Goal: Information Seeking & Learning: Learn about a topic

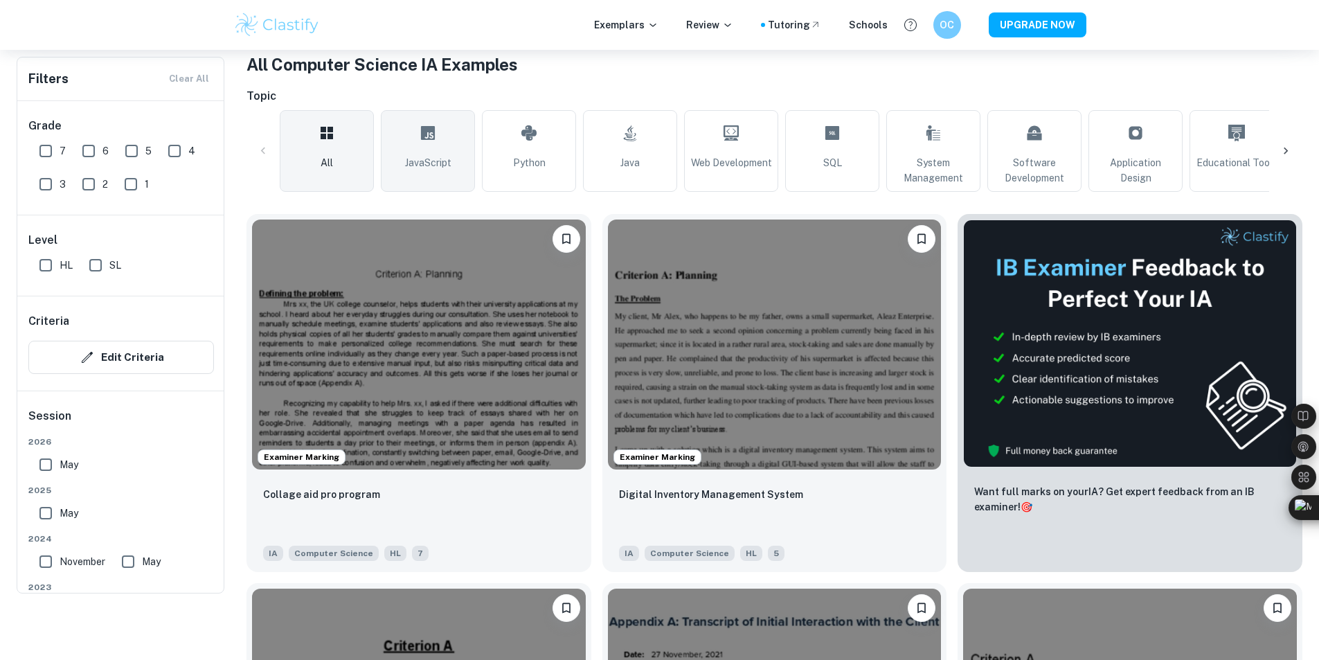
scroll to position [208, 0]
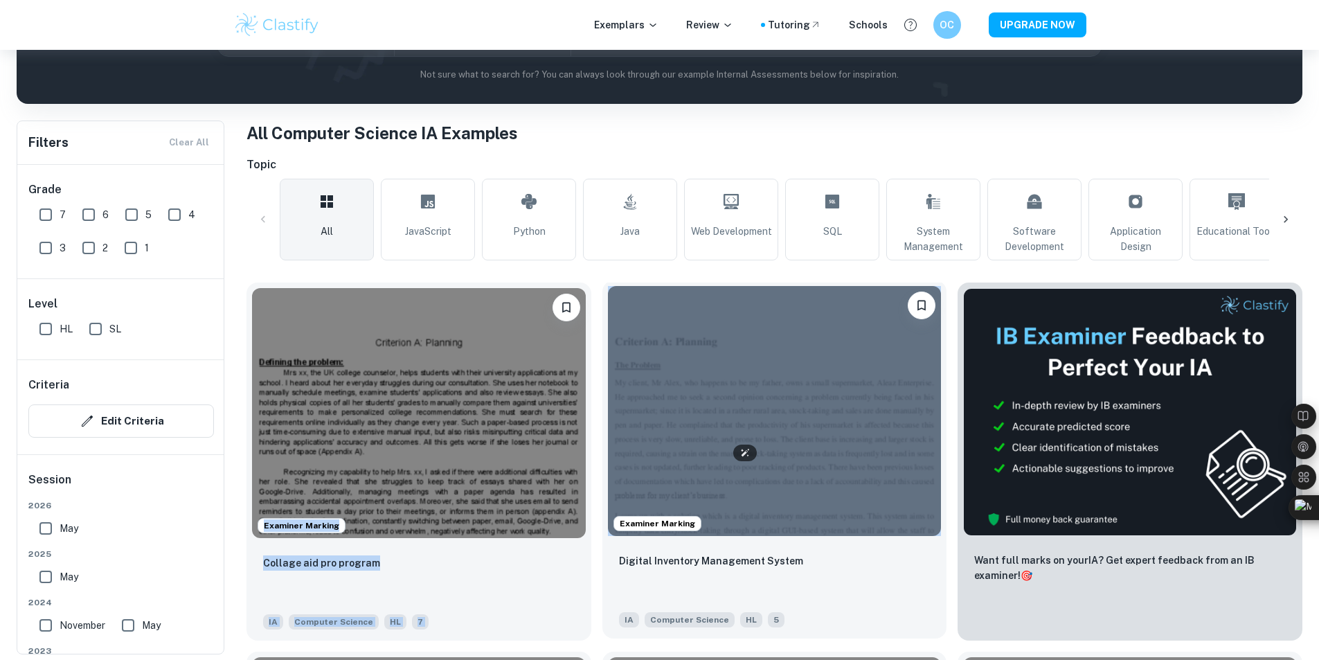
drag, startPoint x: 437, startPoint y: 282, endPoint x: 649, endPoint y: 429, distance: 257.7
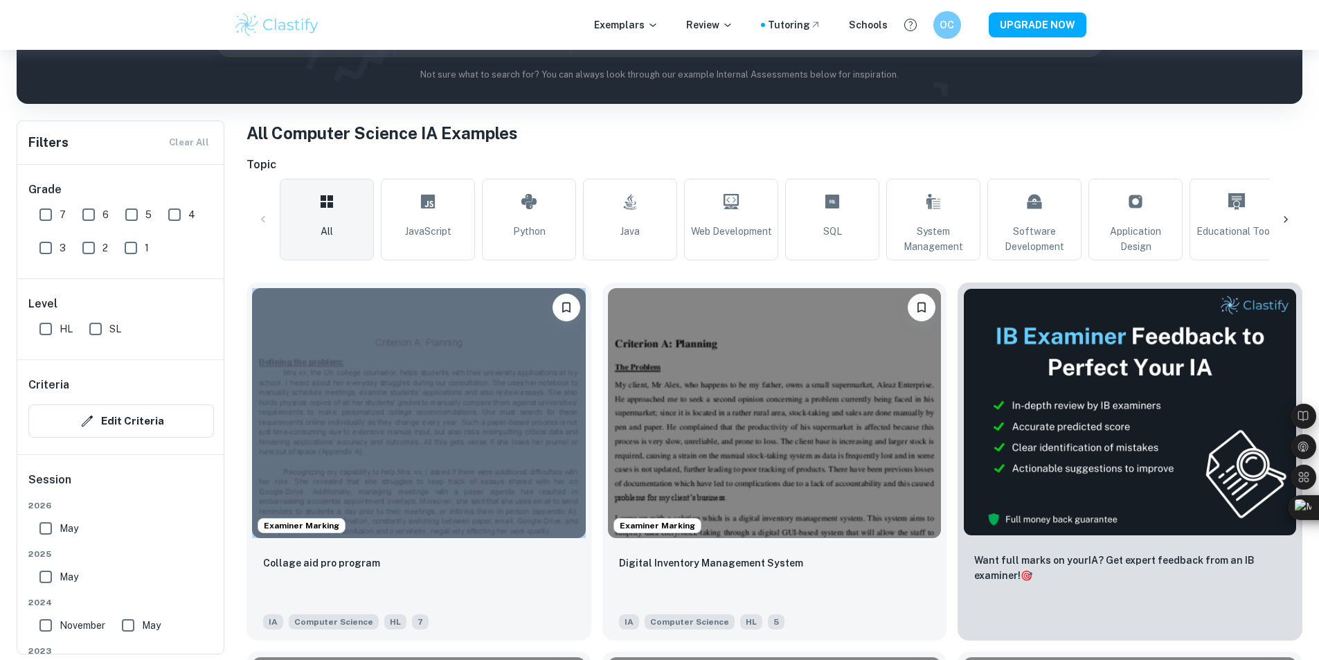
drag, startPoint x: 488, startPoint y: 257, endPoint x: 379, endPoint y: 168, distance: 140.7
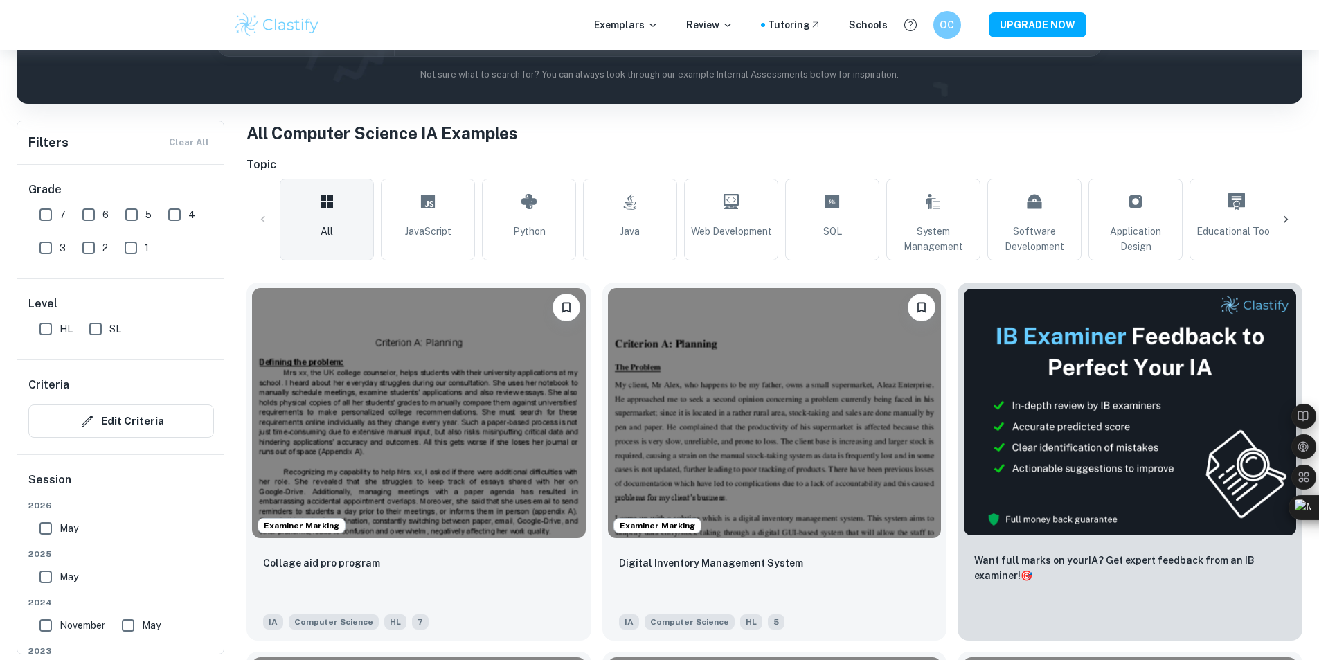
click at [390, 134] on h1 "All Computer Science IA Examples" at bounding box center [774, 132] width 1056 height 25
click at [402, 136] on h1 "All Computer Science IA Examples" at bounding box center [774, 132] width 1056 height 25
drag, startPoint x: 419, startPoint y: 130, endPoint x: 356, endPoint y: 141, distance: 63.3
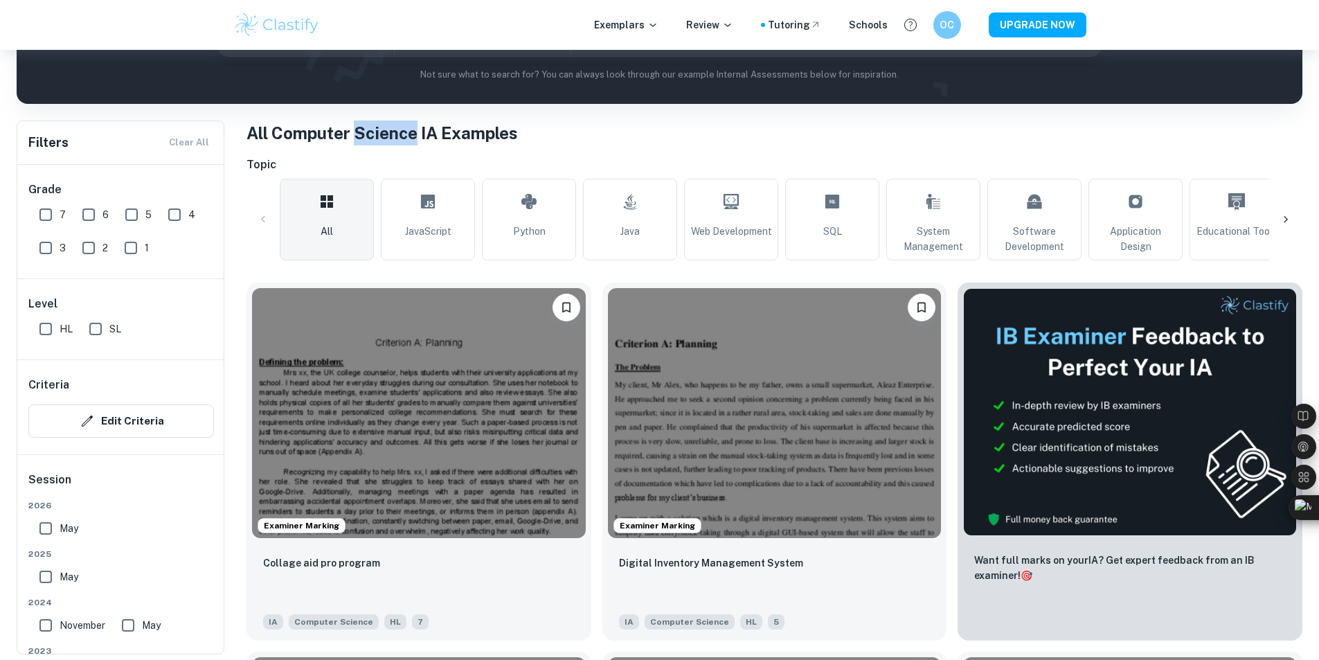
click at [356, 141] on h1 "All Computer Science IA Examples" at bounding box center [774, 132] width 1056 height 25
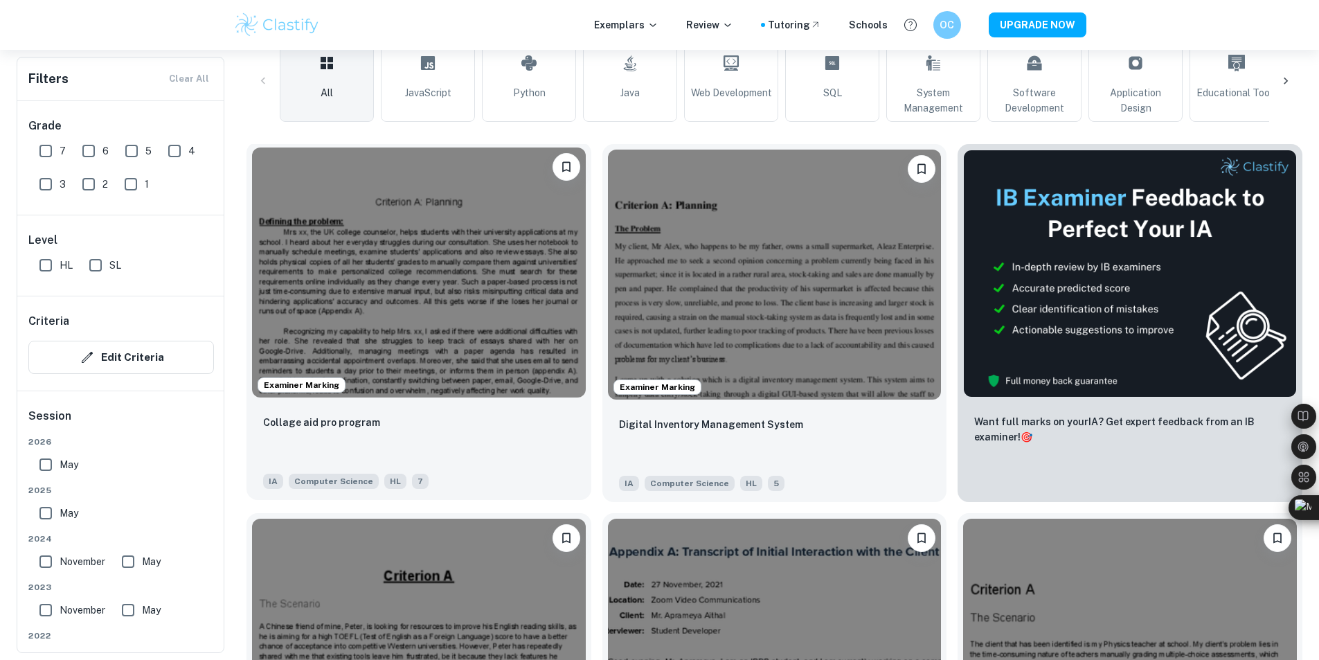
click at [446, 414] on div "Collage aid pro program" at bounding box center [419, 437] width 312 height 47
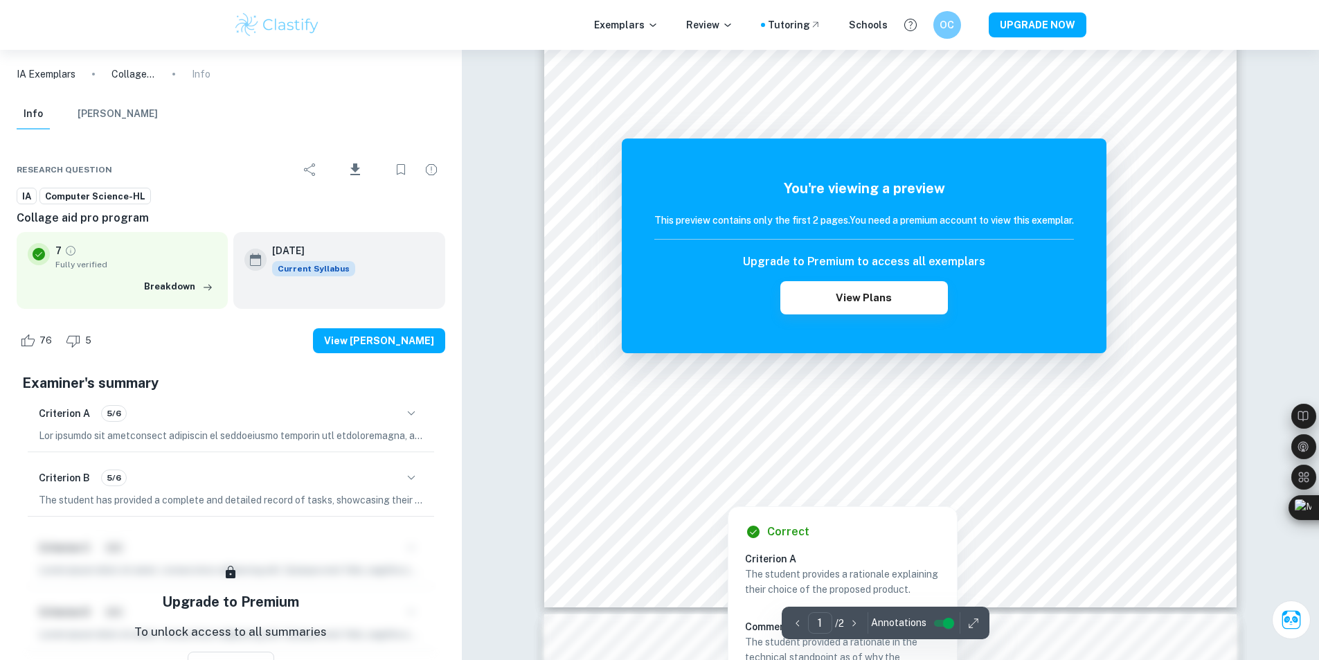
scroll to position [346, 0]
click at [852, 269] on h6 "Upgrade to Premium to access all exemplars" at bounding box center [864, 261] width 242 height 17
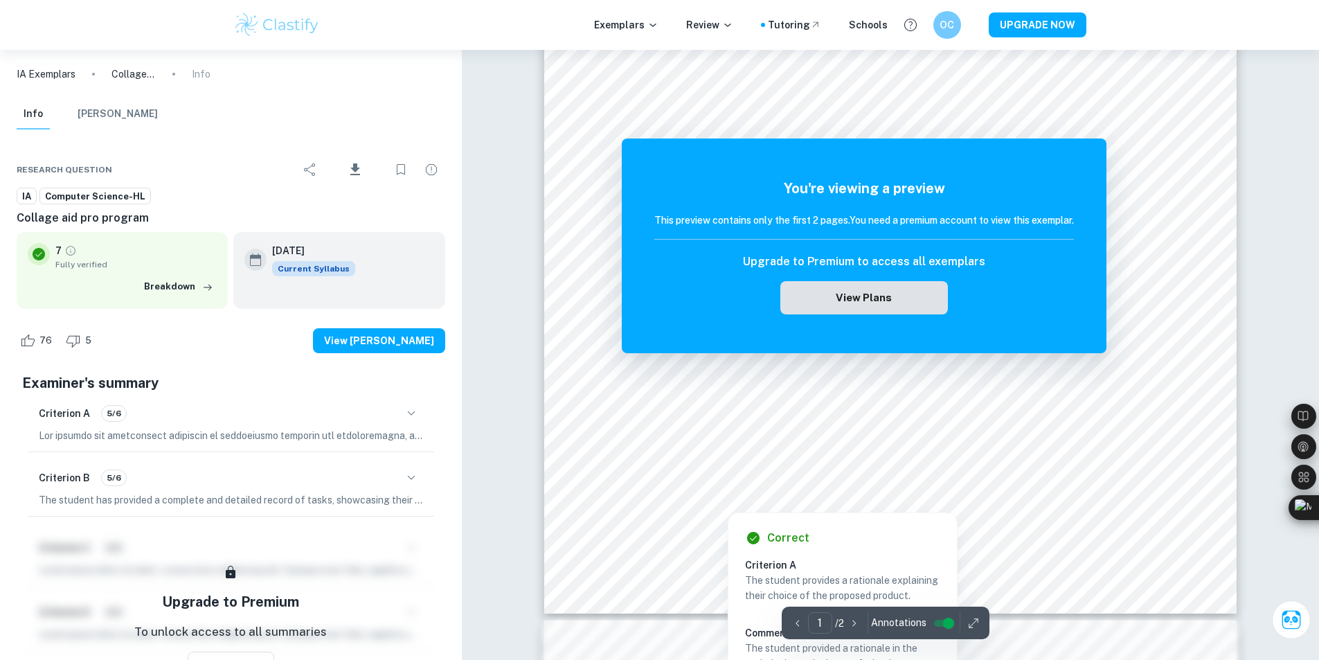
click at [851, 287] on button "View Plans" at bounding box center [864, 297] width 168 height 33
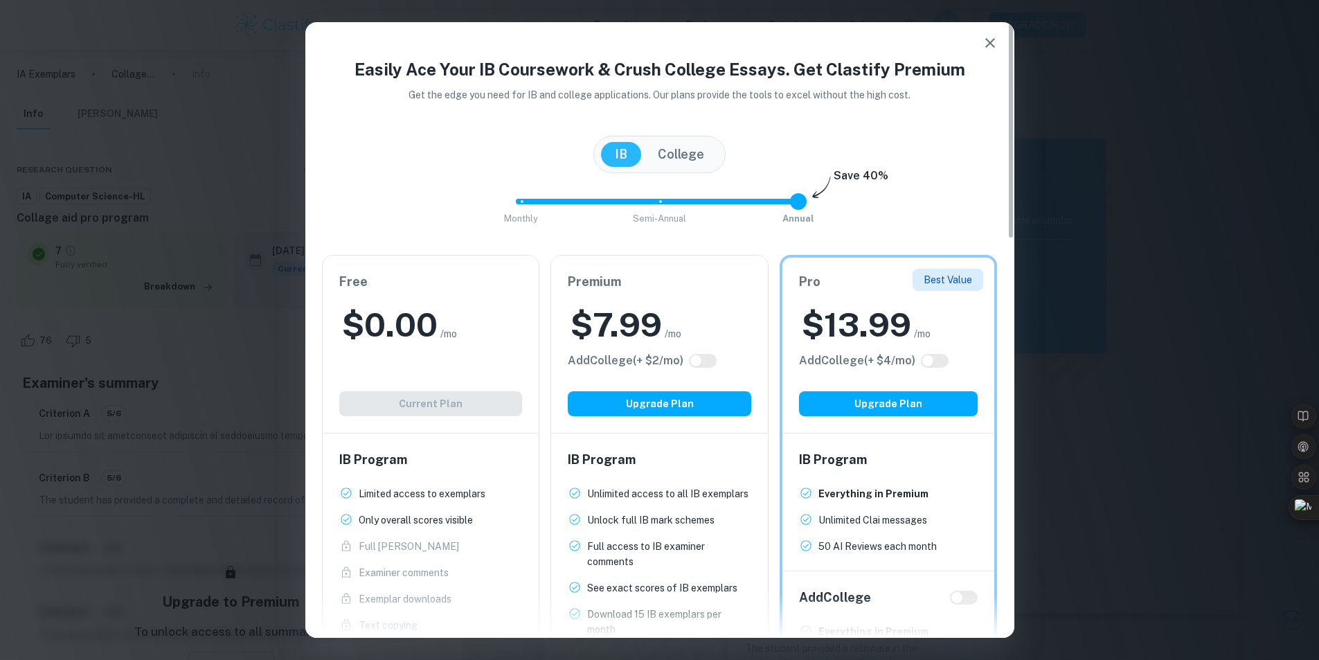
click at [419, 392] on div "Free $ 0.00 /mo Add College (+ $ 2 /mo) Current Plan" at bounding box center [431, 343] width 217 height 177
click at [986, 37] on icon "button" at bounding box center [990, 43] width 17 height 17
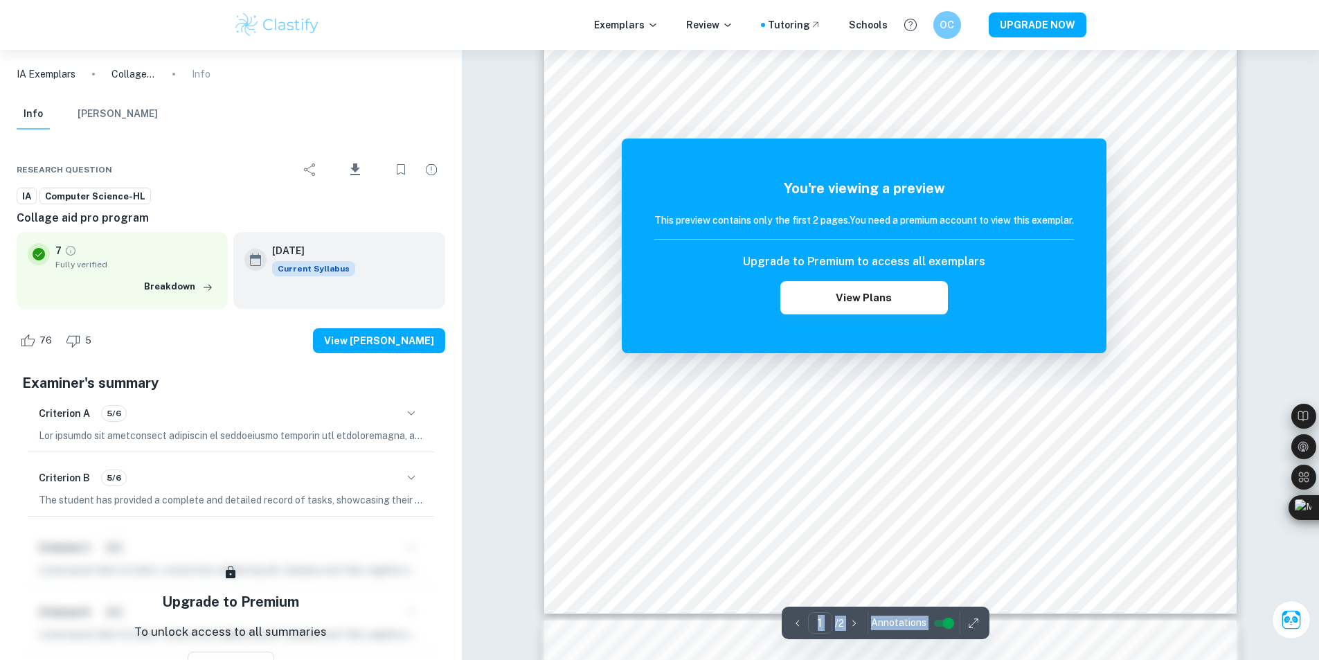
click at [572, 339] on div "Correct Criterion A The student describes an appropriate scenario for investiga…" at bounding box center [890, 658] width 857 height 1908
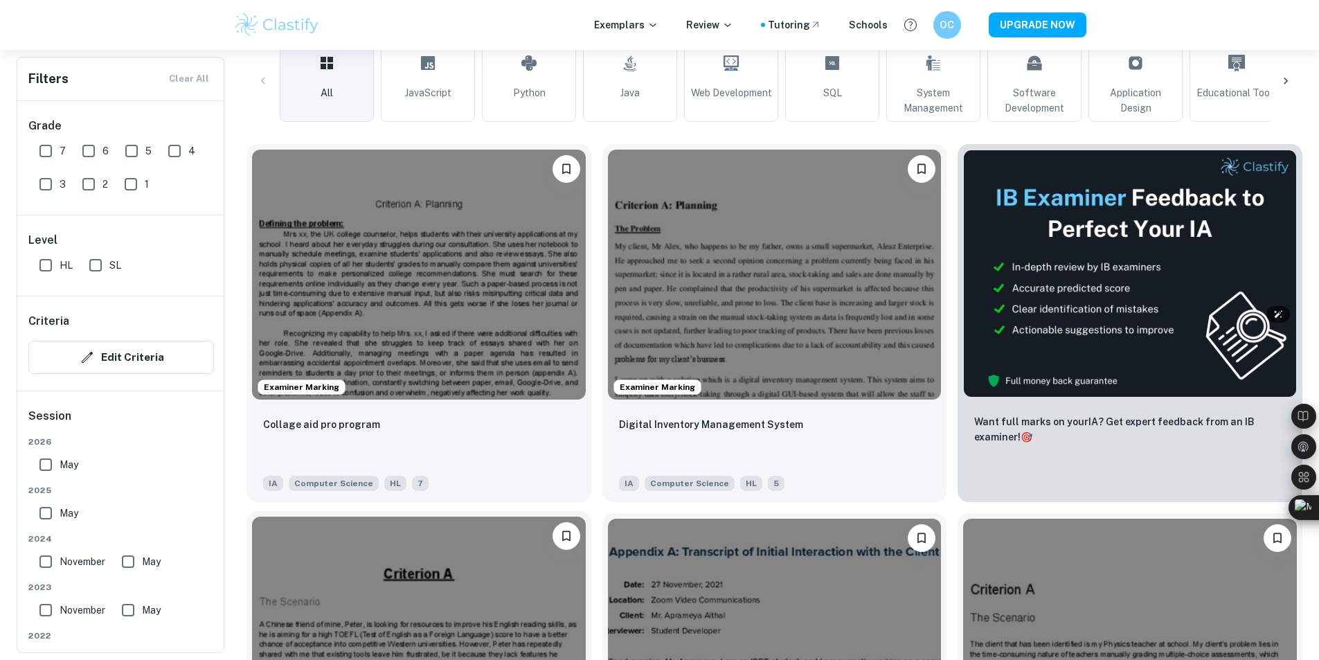
click at [586, 516] on img at bounding box center [419, 641] width 334 height 250
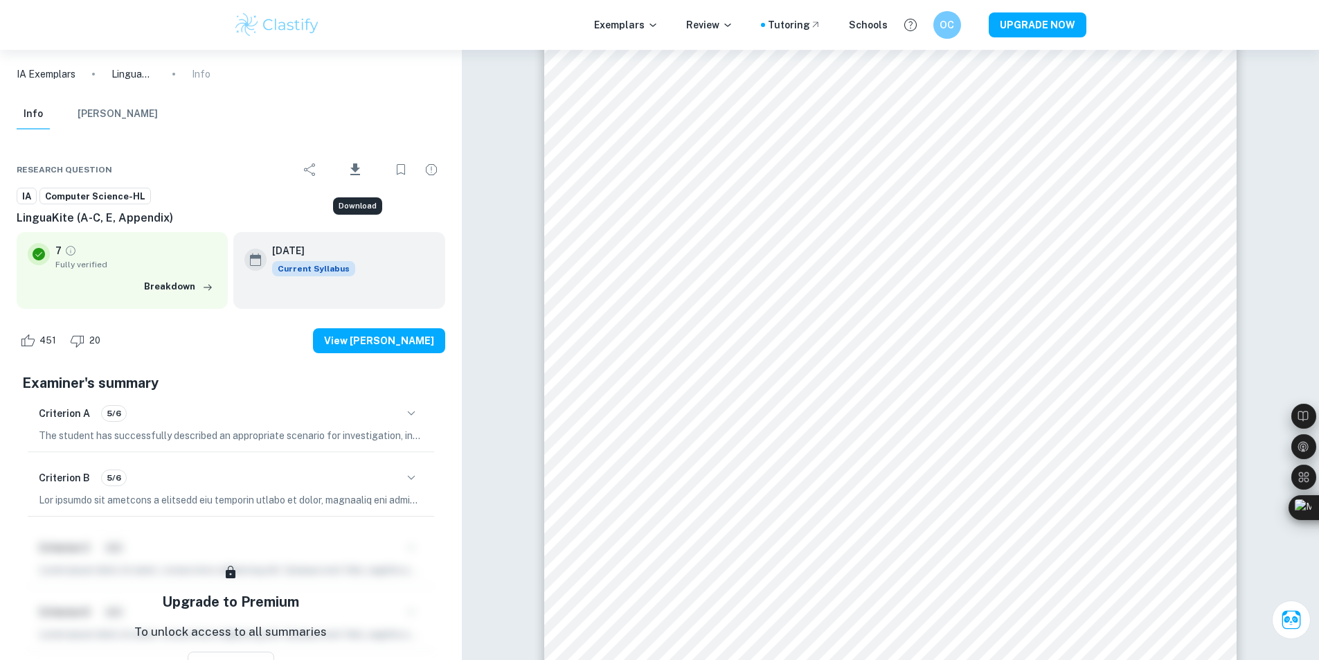
click at [353, 172] on icon "Download" at bounding box center [355, 169] width 17 height 17
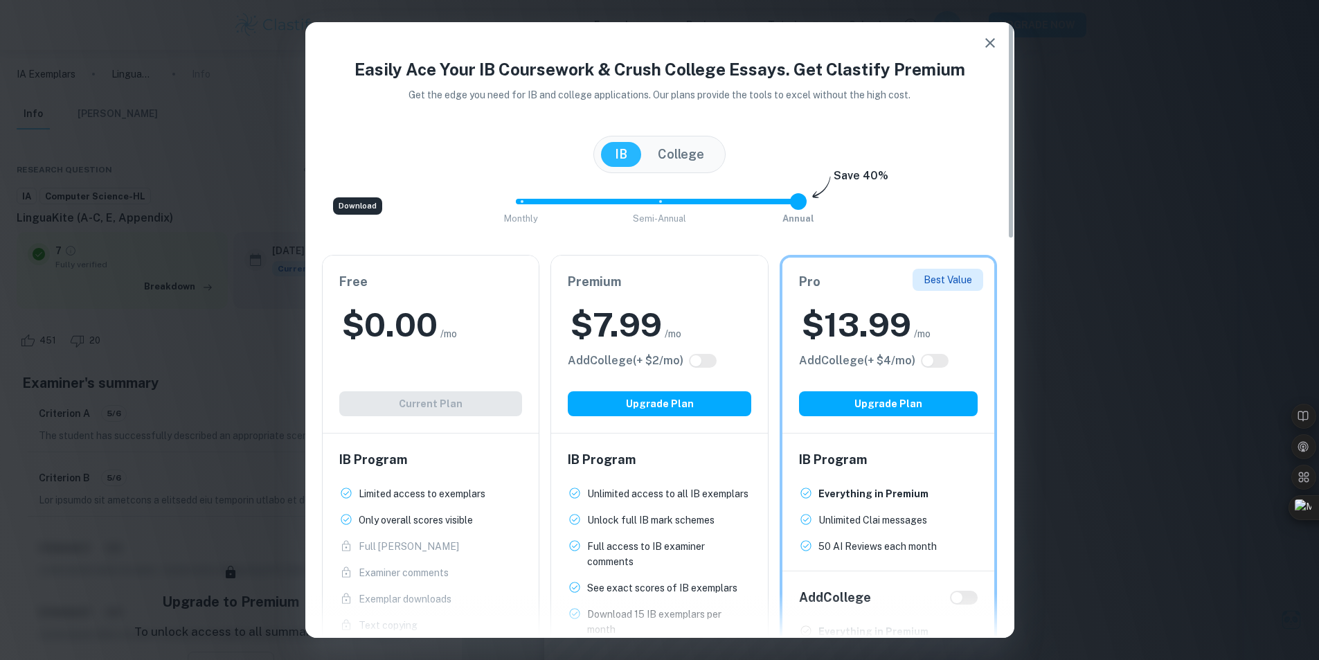
click at [460, 400] on div "Free $ 0.00 /mo Add College (+ $ 2 /mo) Current Plan" at bounding box center [431, 343] width 217 height 177
click at [993, 40] on icon "button" at bounding box center [990, 43] width 10 height 10
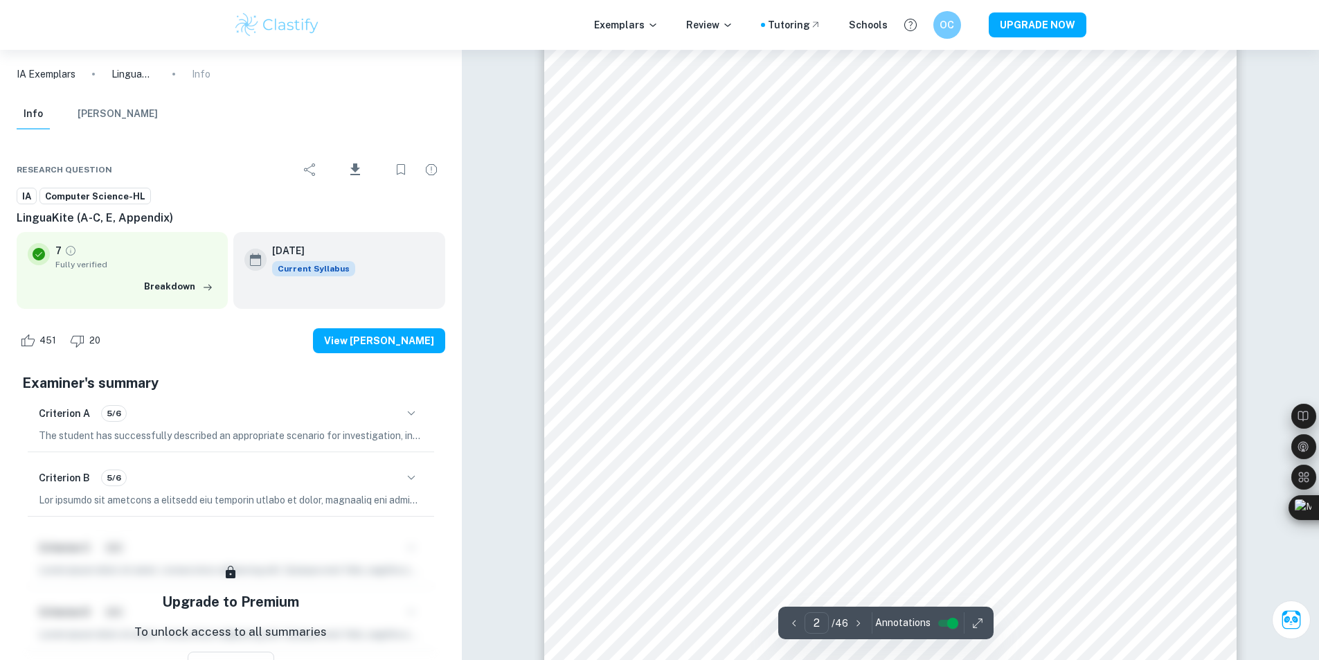
scroll to position [1108, 0]
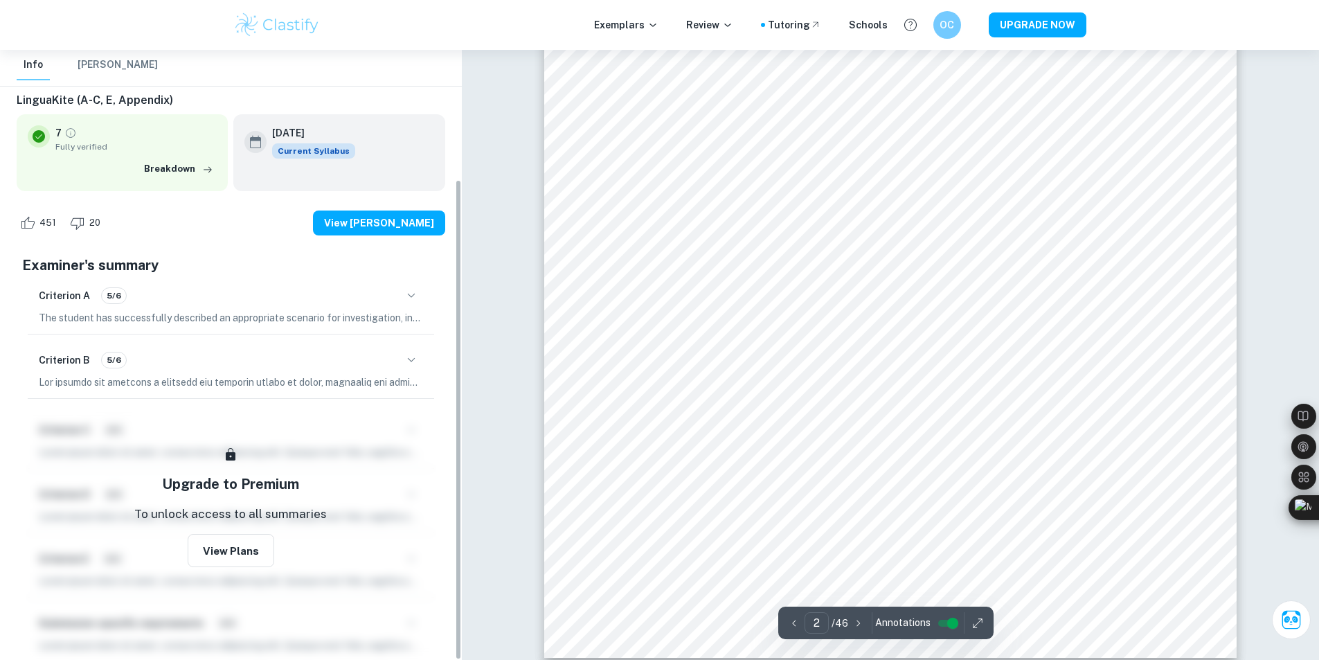
scroll to position [0, 0]
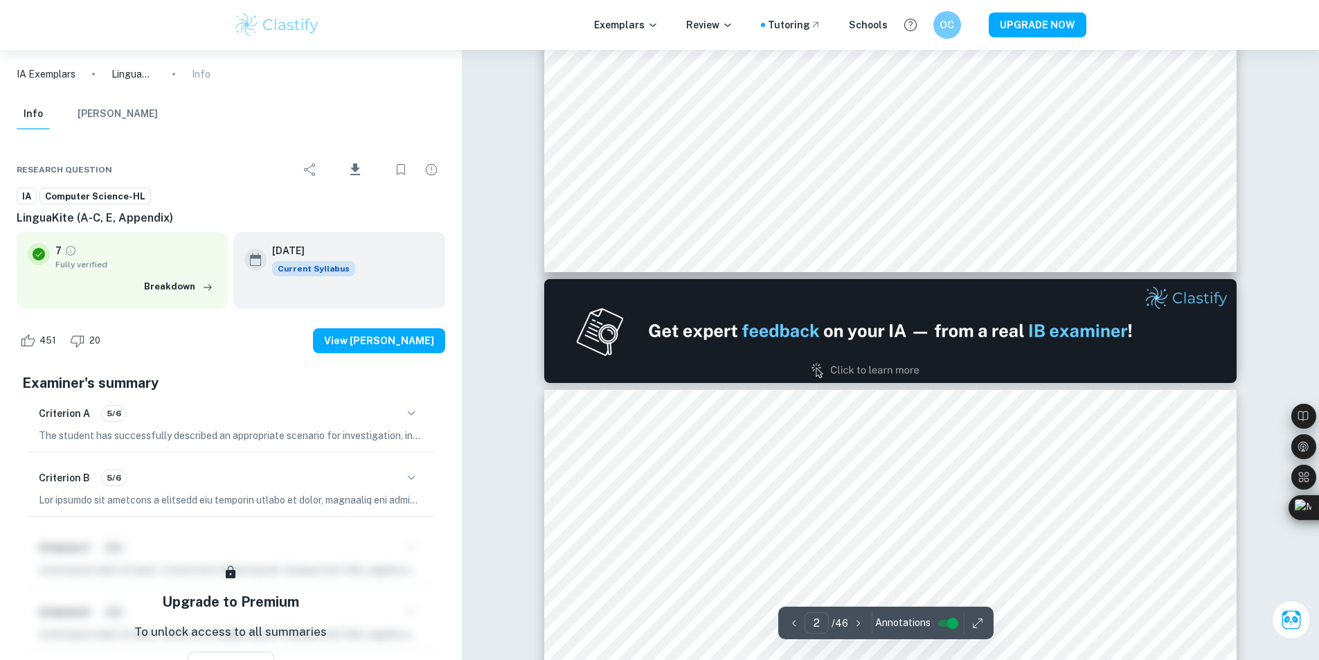
type input "1"
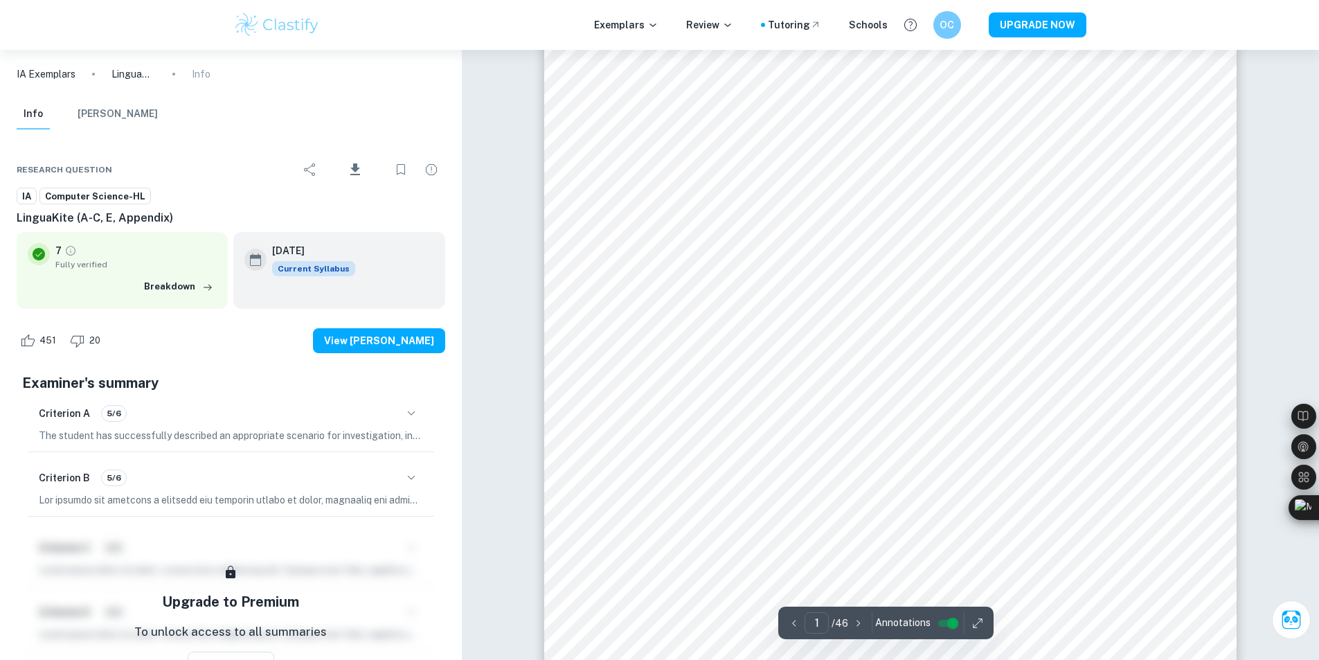
scroll to position [69, 0]
click at [82, 116] on button "[PERSON_NAME]" at bounding box center [118, 114] width 80 height 30
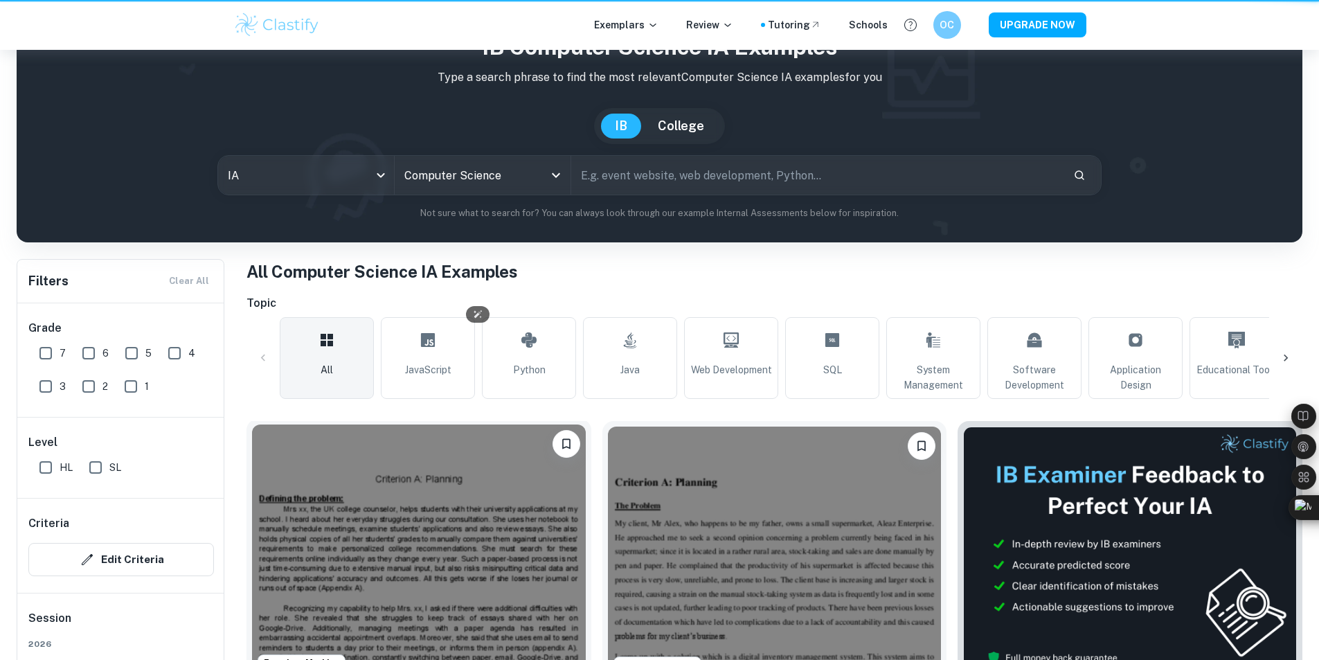
scroll to position [346, 0]
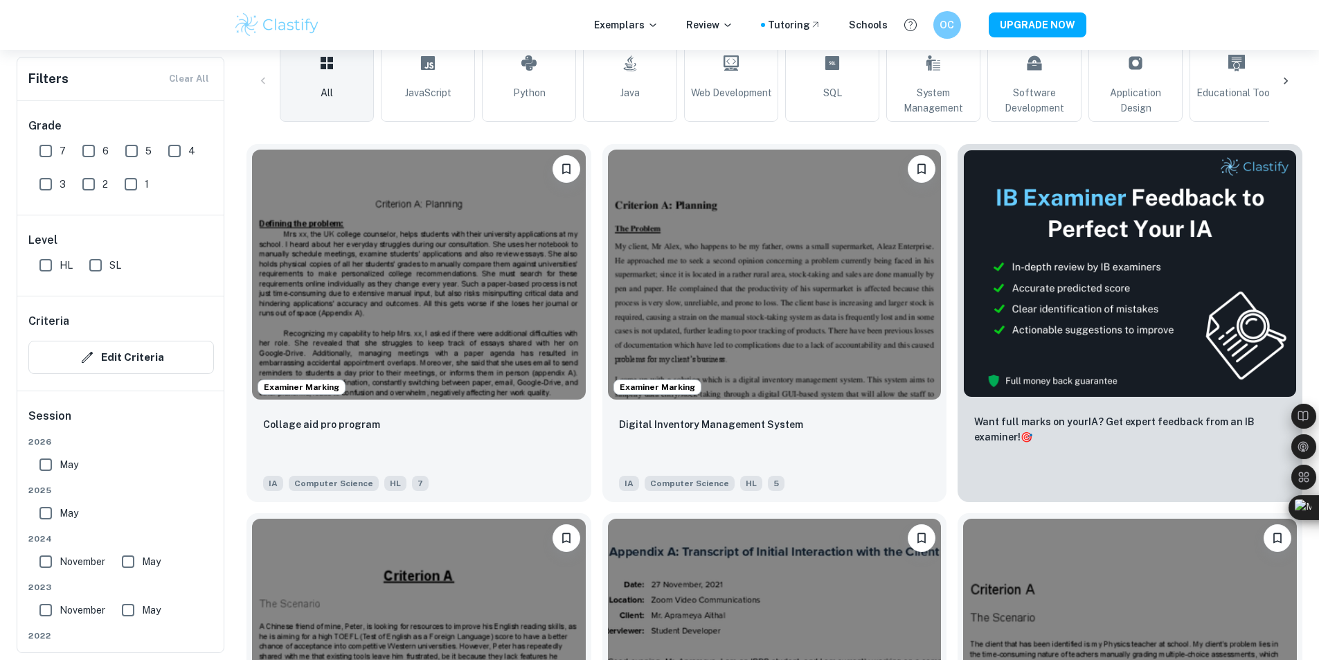
click at [97, 262] on input "SL" at bounding box center [96, 265] width 28 height 28
checkbox input "true"
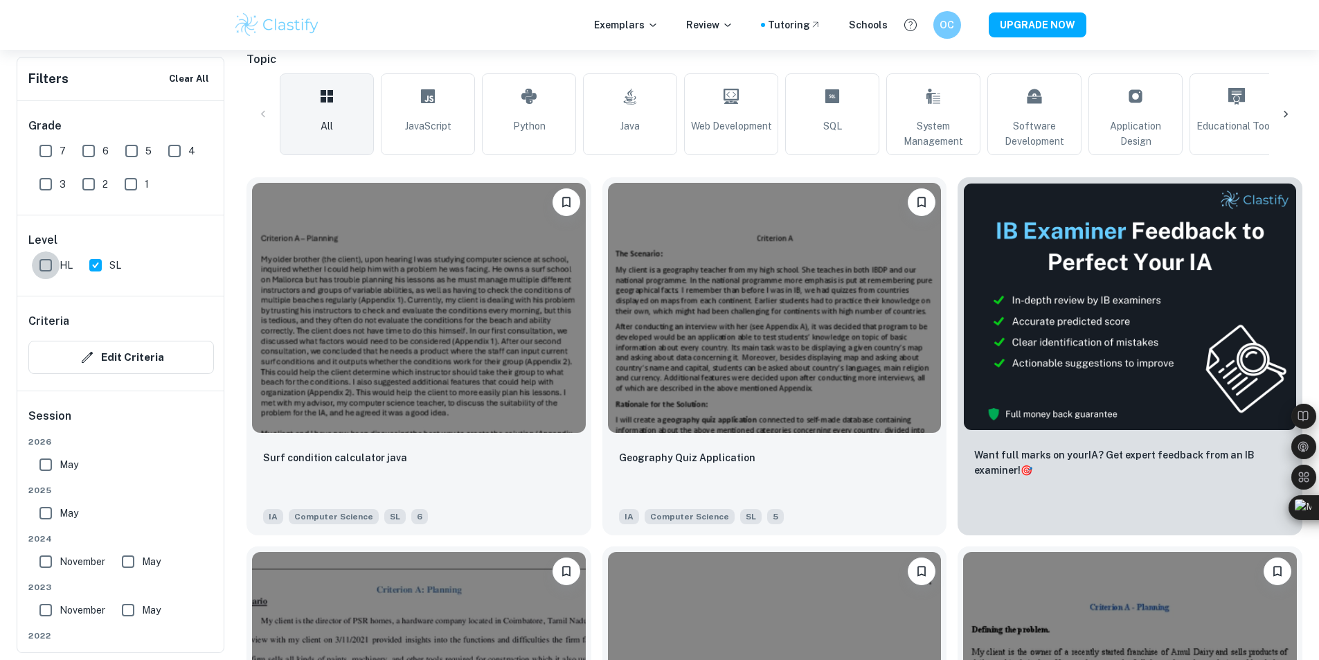
click at [49, 269] on input "HL" at bounding box center [46, 265] width 28 height 28
checkbox input "true"
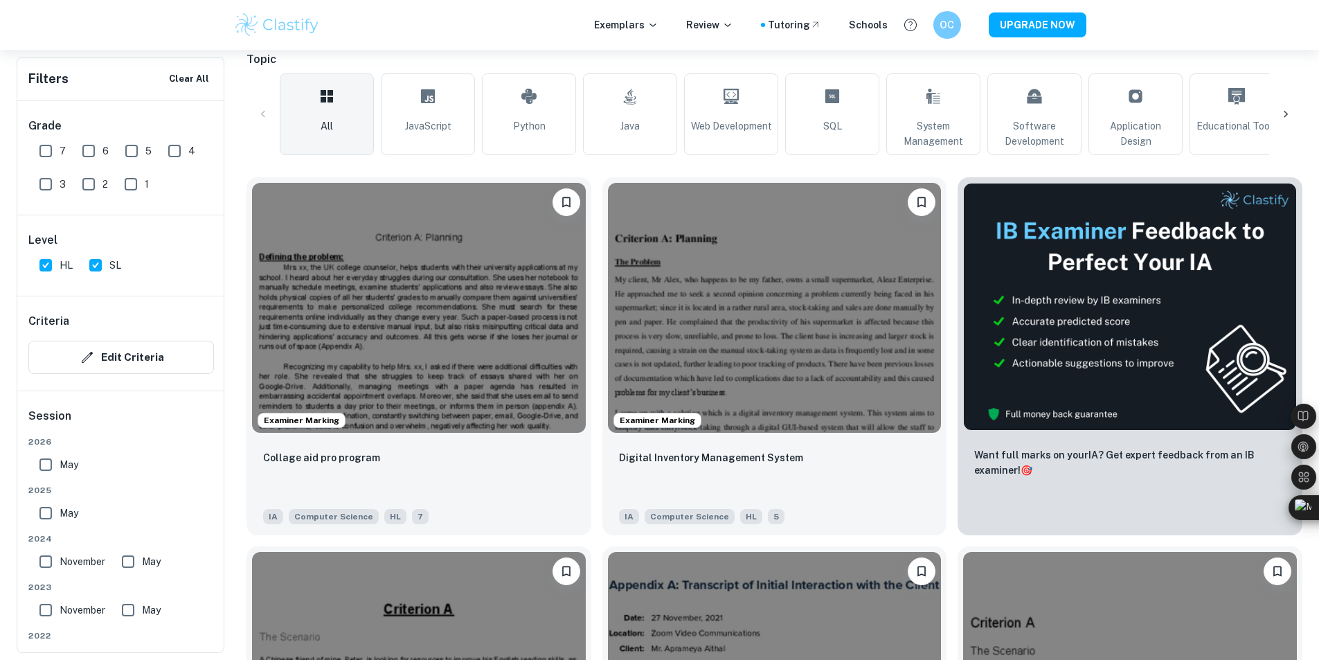
click at [102, 261] on input "SL" at bounding box center [96, 265] width 28 height 28
checkbox input "false"
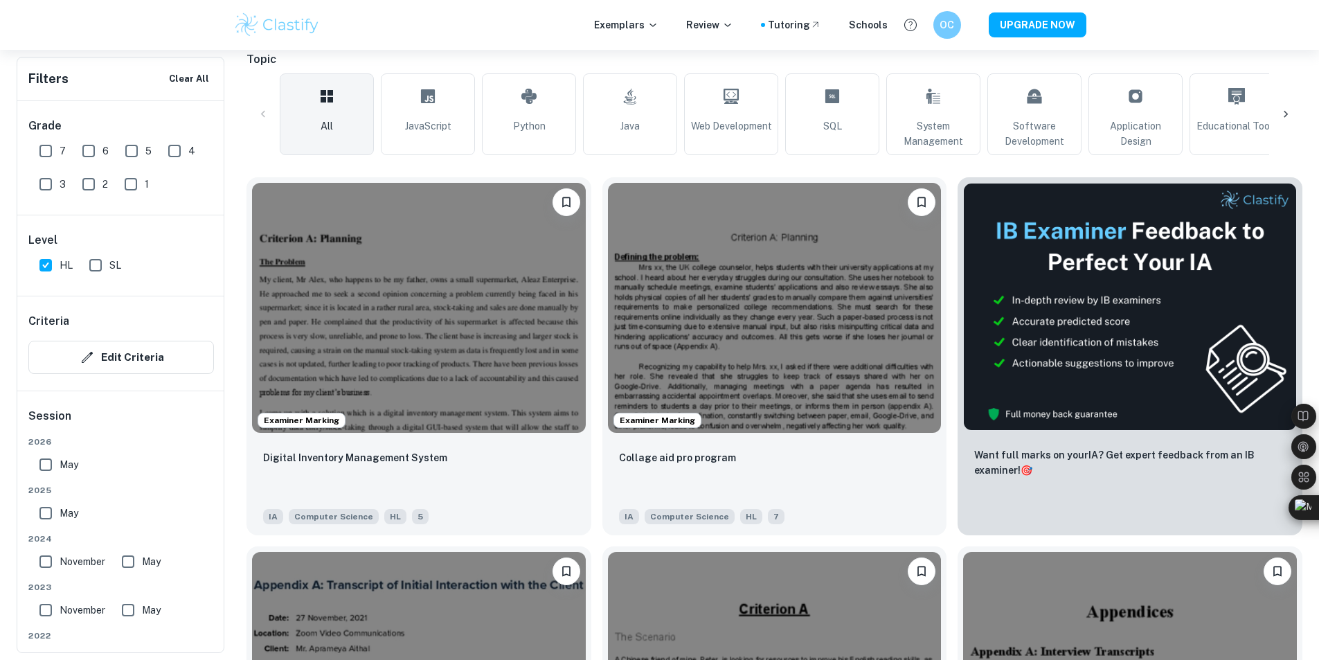
click at [30, 265] on div "Level HL SL" at bounding box center [121, 255] width 208 height 80
click at [46, 269] on input "HL" at bounding box center [46, 265] width 28 height 28
checkbox input "false"
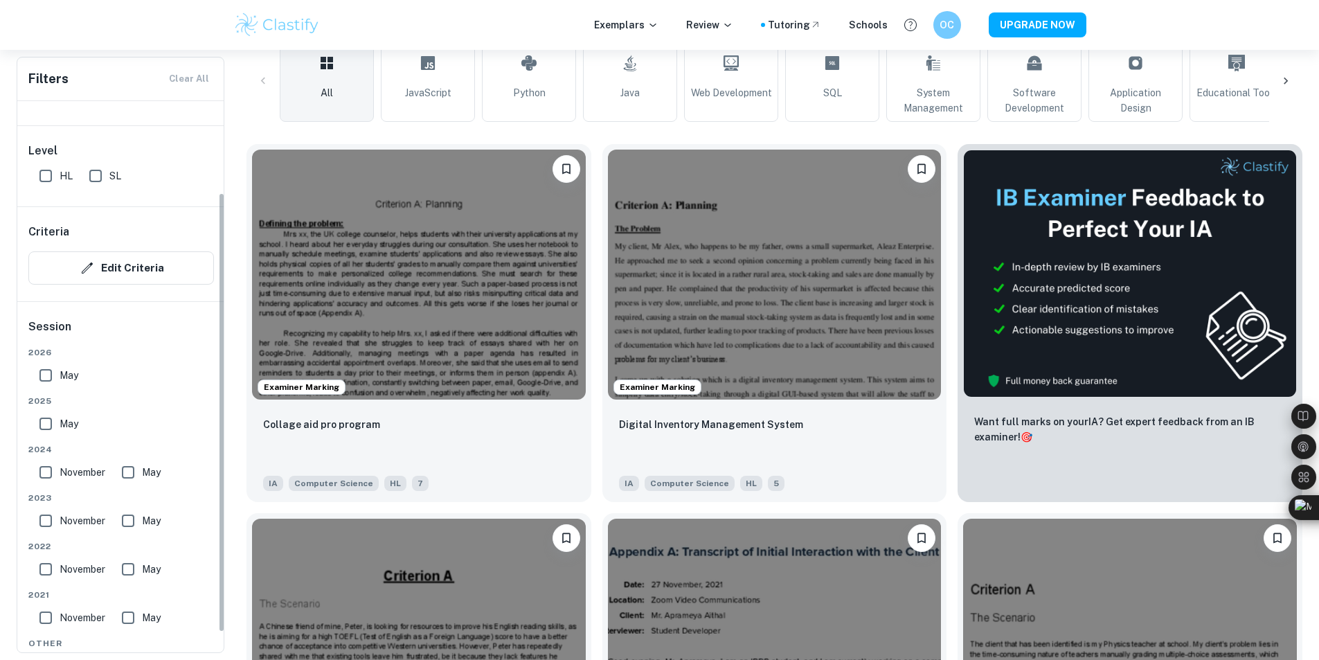
scroll to position [139, 0]
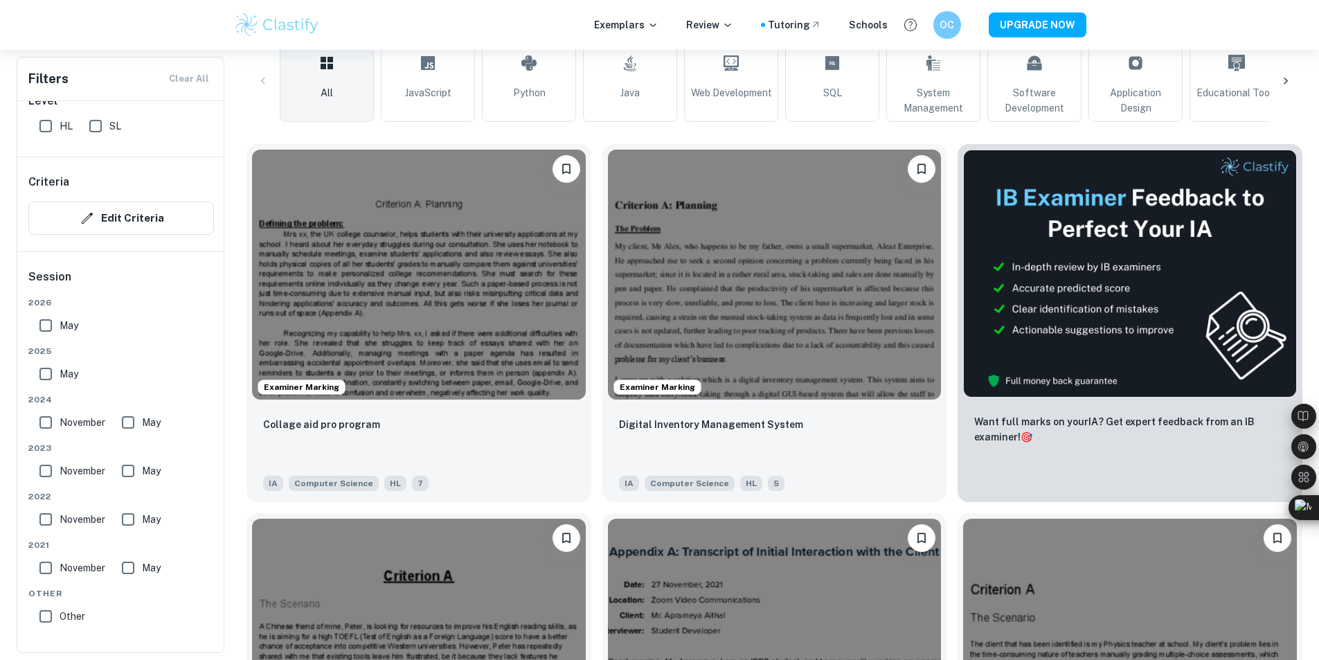
click at [39, 323] on input "May" at bounding box center [46, 326] width 28 height 28
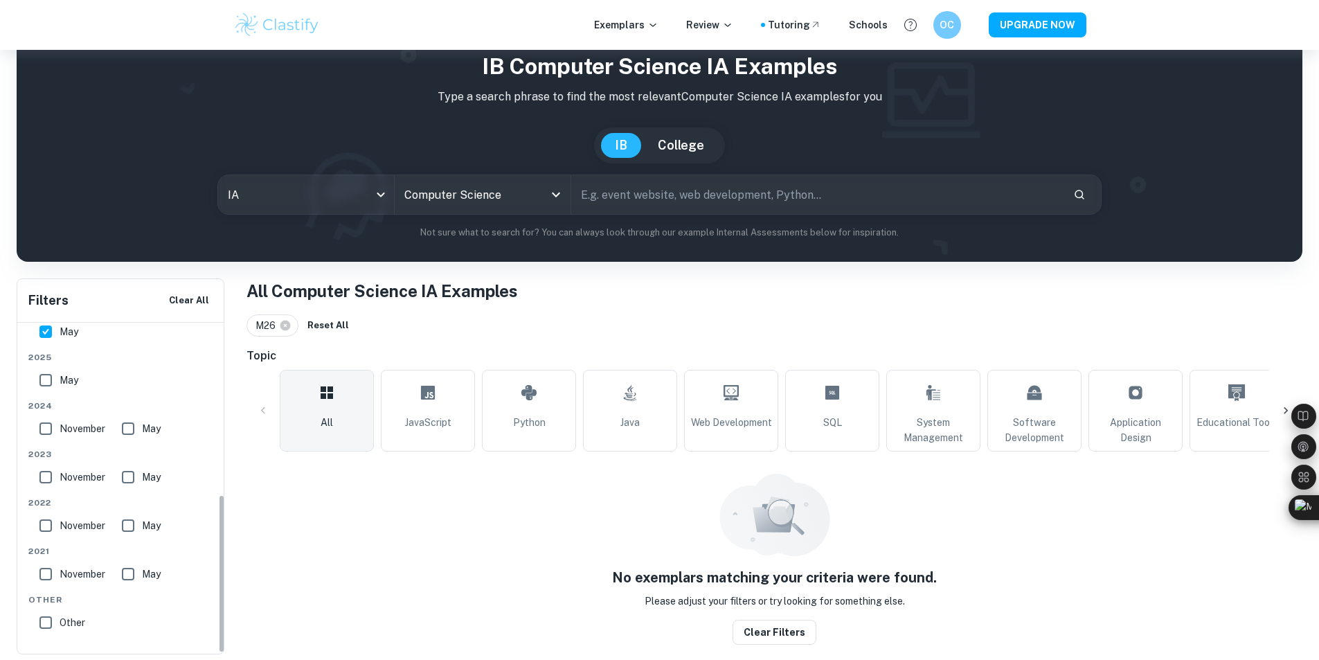
scroll to position [359, 0]
click at [37, 328] on input "May" at bounding box center [46, 327] width 28 height 28
checkbox input "false"
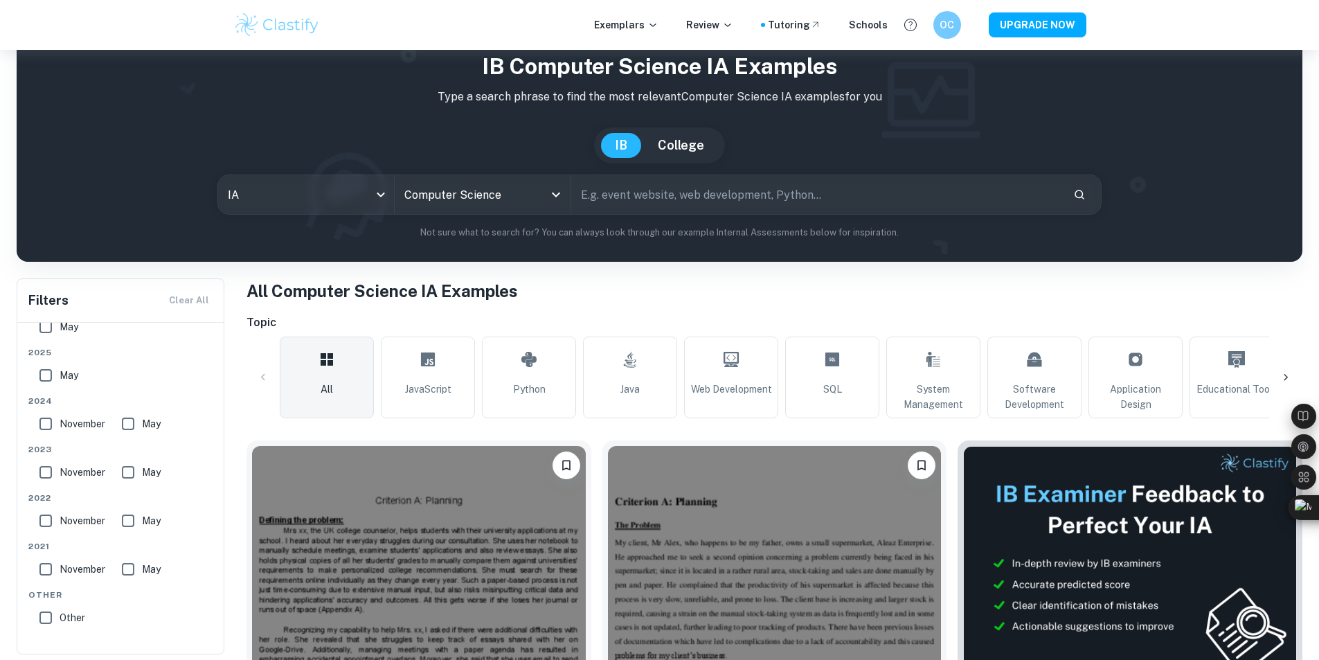
click at [57, 376] on input "May" at bounding box center [46, 375] width 28 height 28
checkbox input "true"
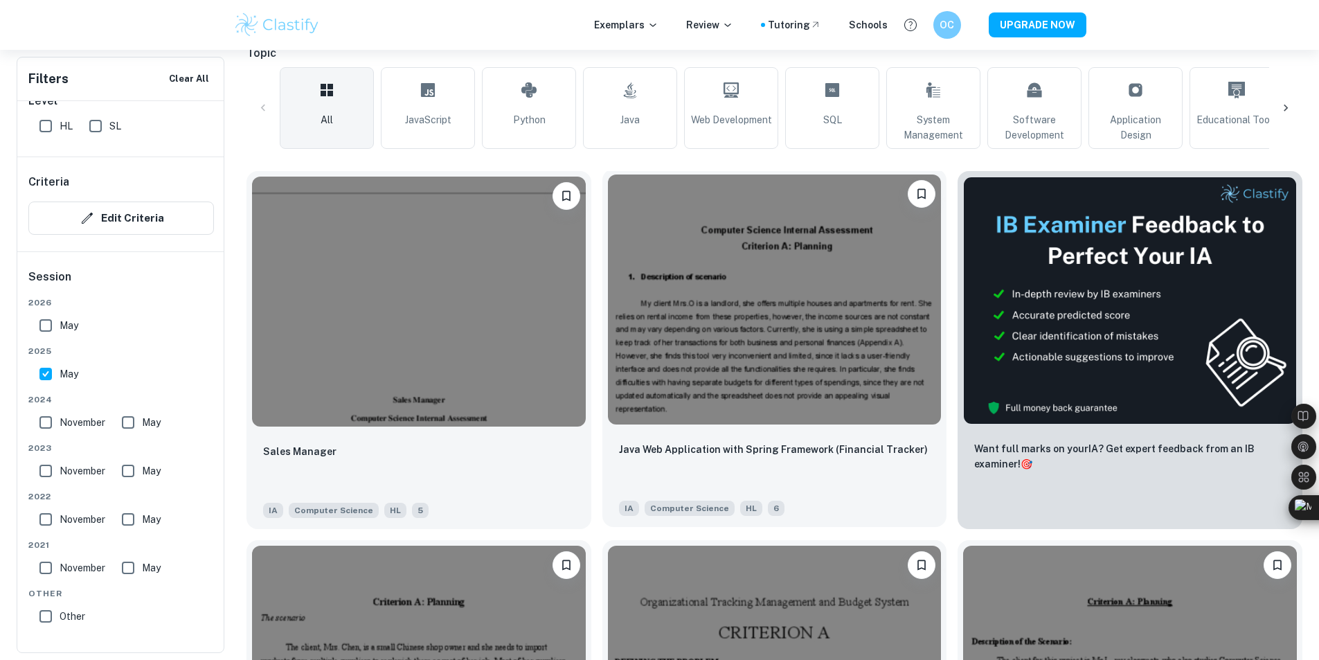
scroll to position [327, 0]
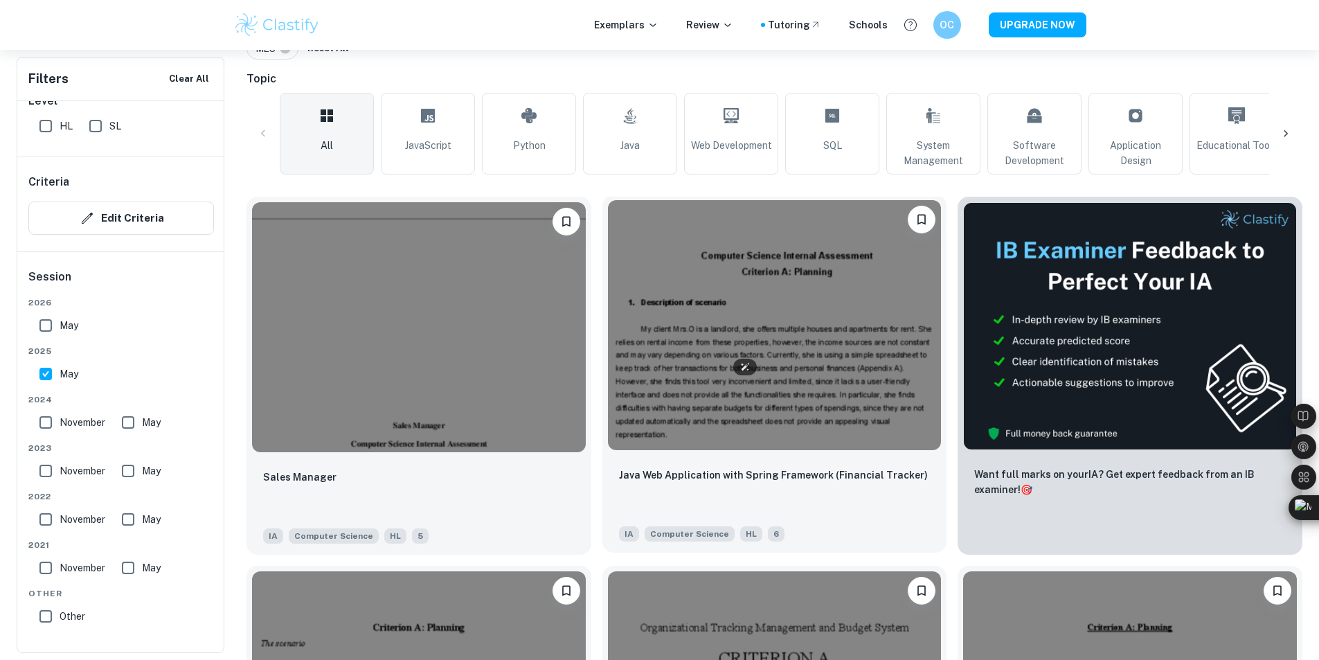
click at [649, 334] on img at bounding box center [775, 325] width 334 height 250
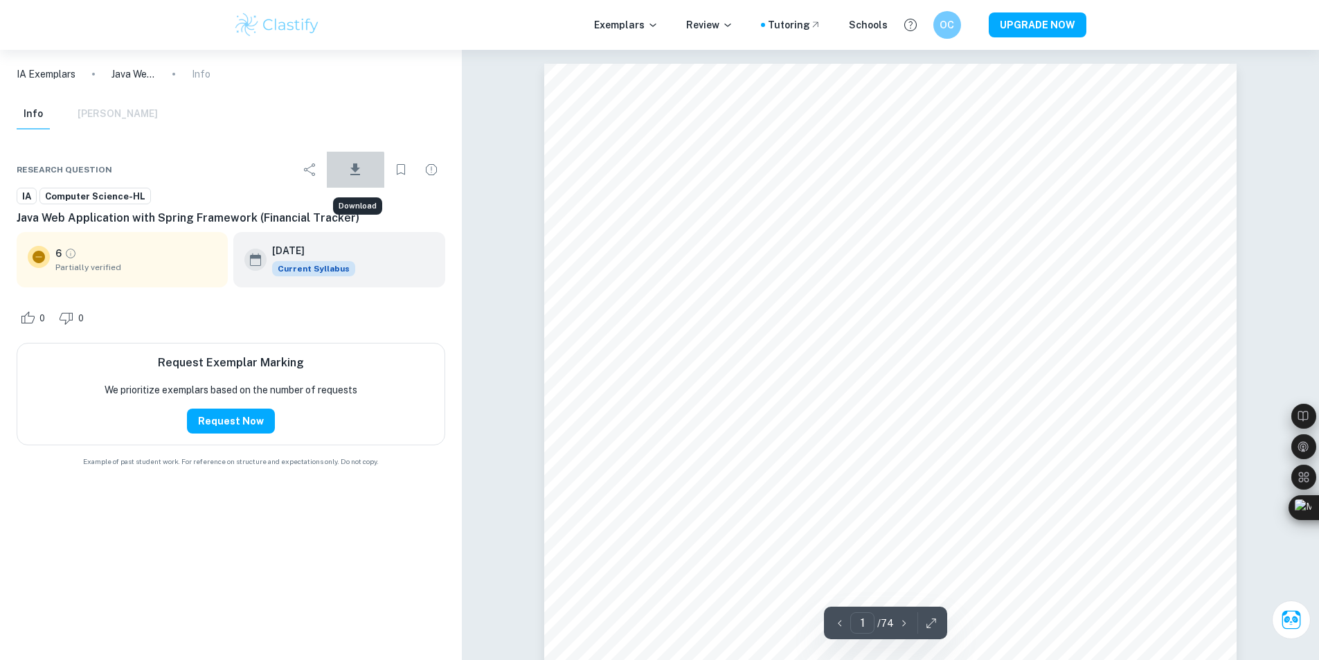
click at [351, 174] on icon "Download" at bounding box center [355, 169] width 17 height 17
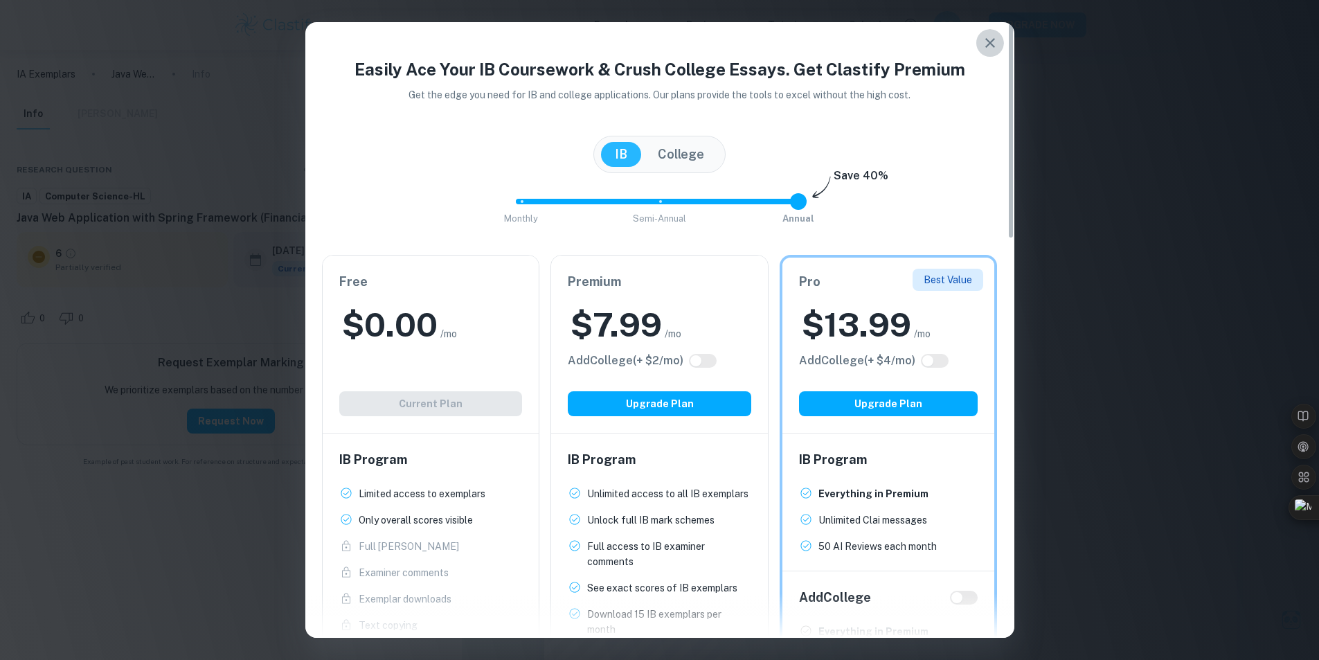
click at [990, 53] on button "button" at bounding box center [990, 43] width 28 height 28
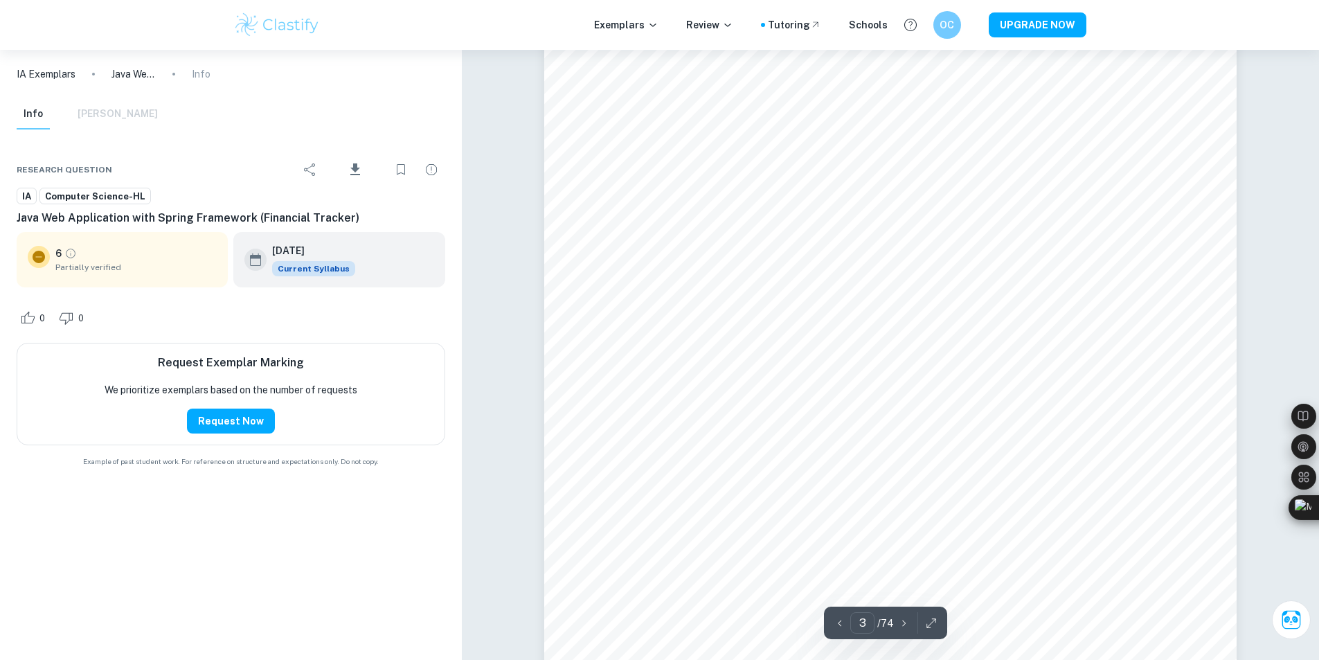
scroll to position [2284, 0]
type input "1"
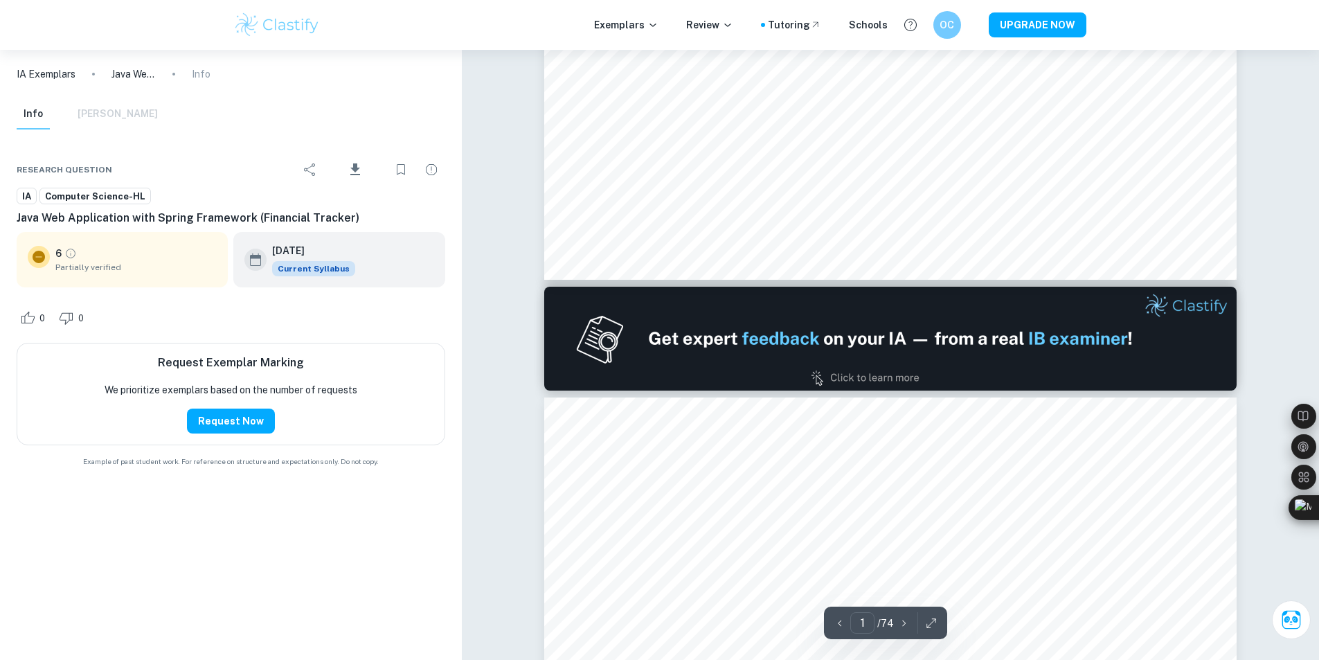
scroll to position [277, 0]
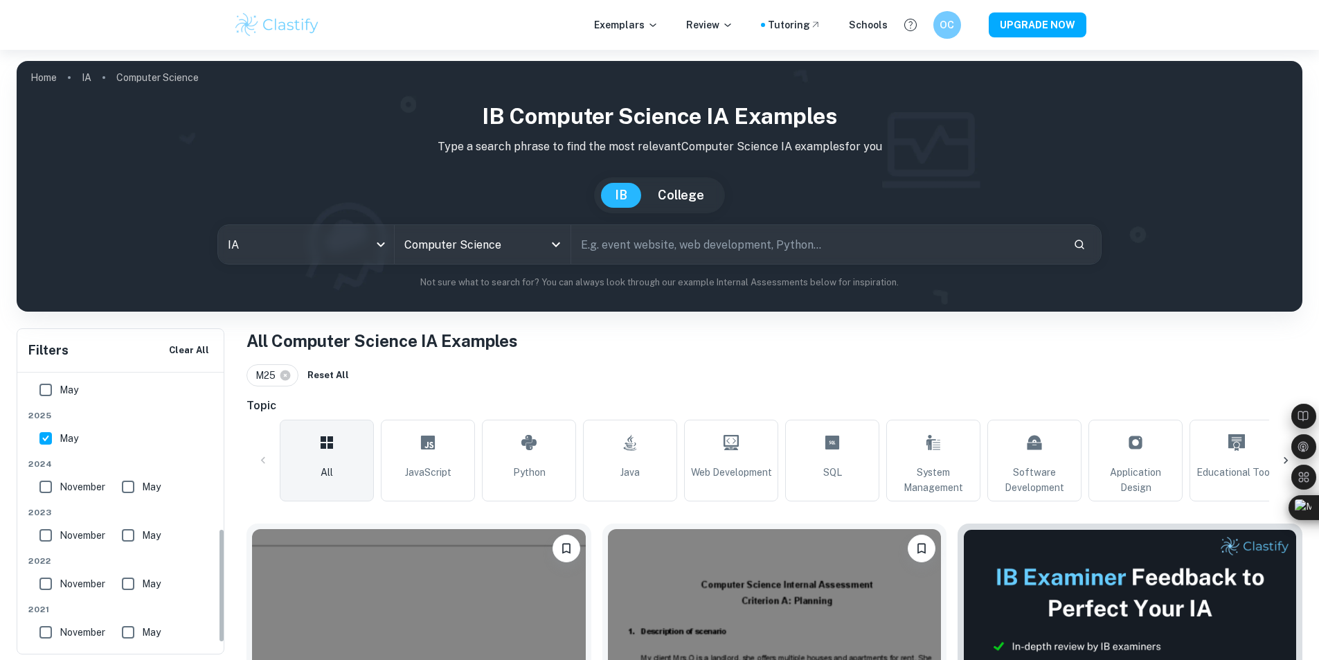
scroll to position [340, 0]
click at [48, 444] on input "May" at bounding box center [46, 445] width 28 height 28
checkbox input "false"
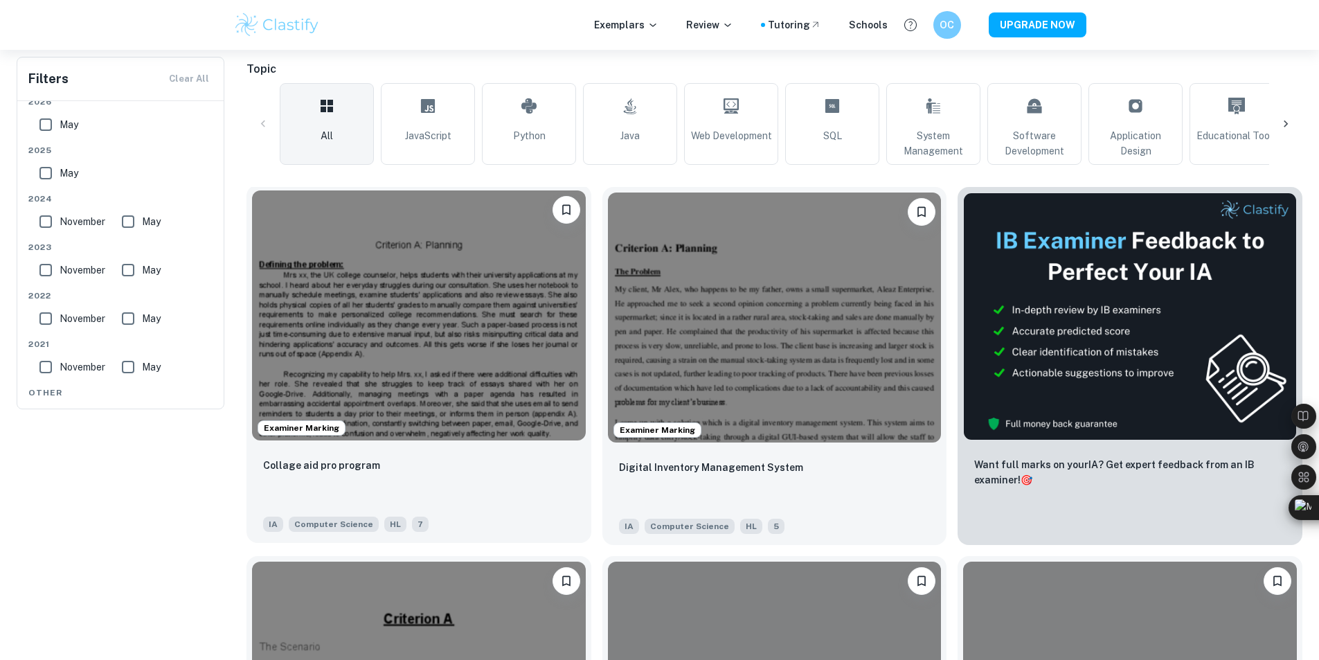
scroll to position [139, 0]
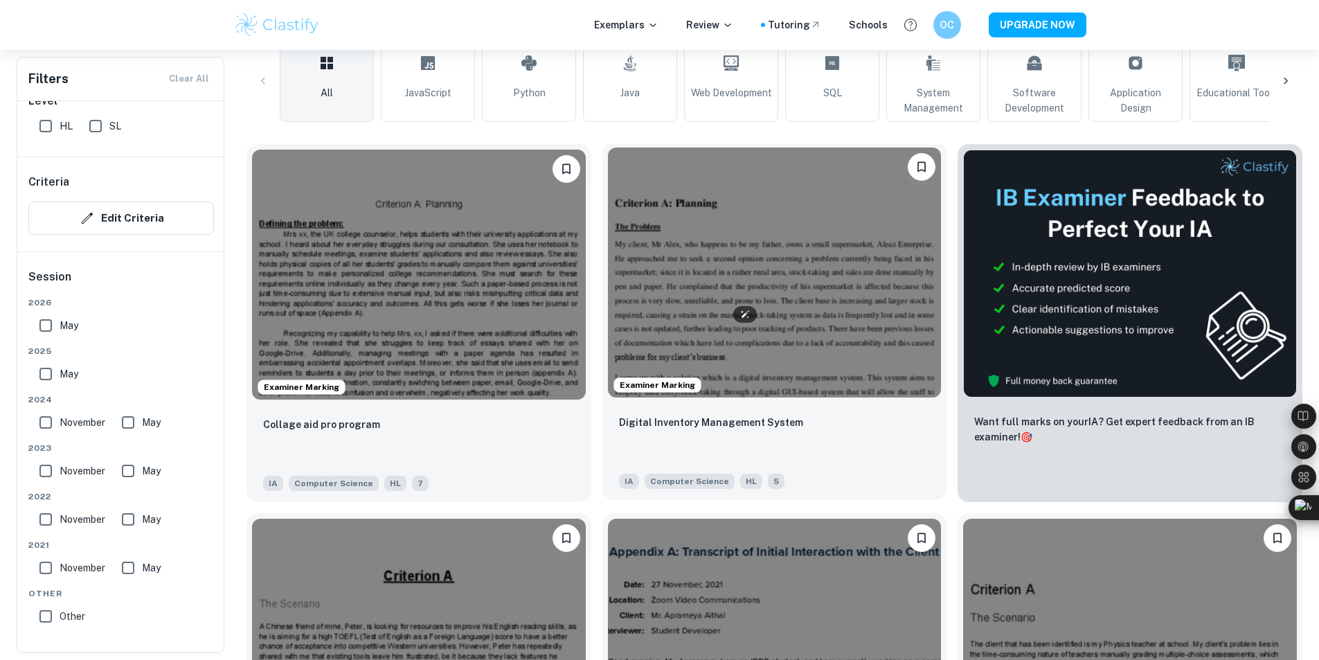
click at [608, 251] on img at bounding box center [775, 272] width 334 height 250
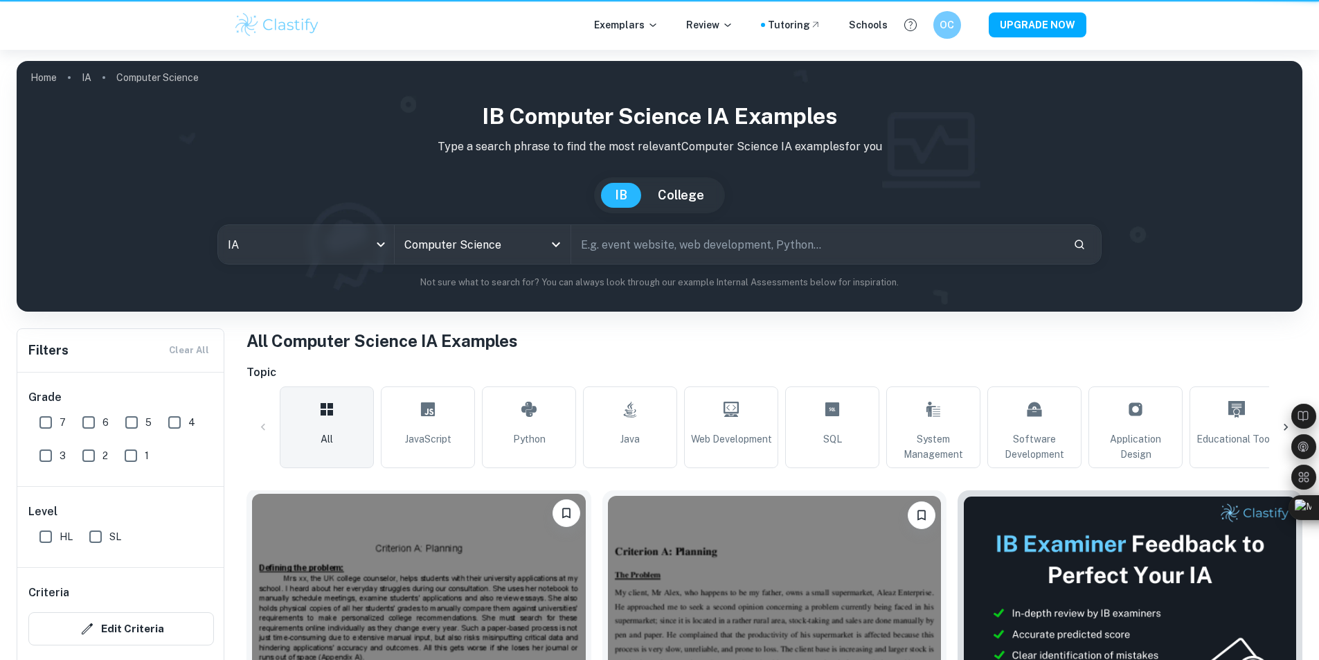
scroll to position [346, 0]
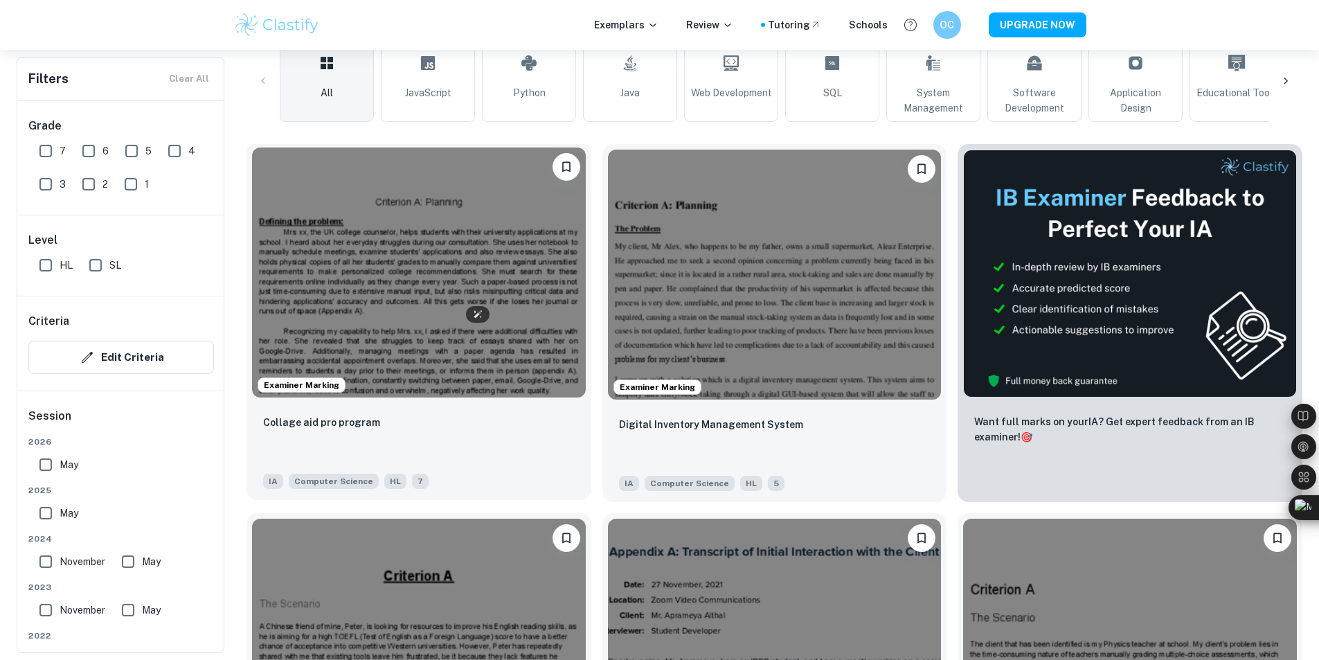
click at [286, 240] on img at bounding box center [419, 272] width 334 height 250
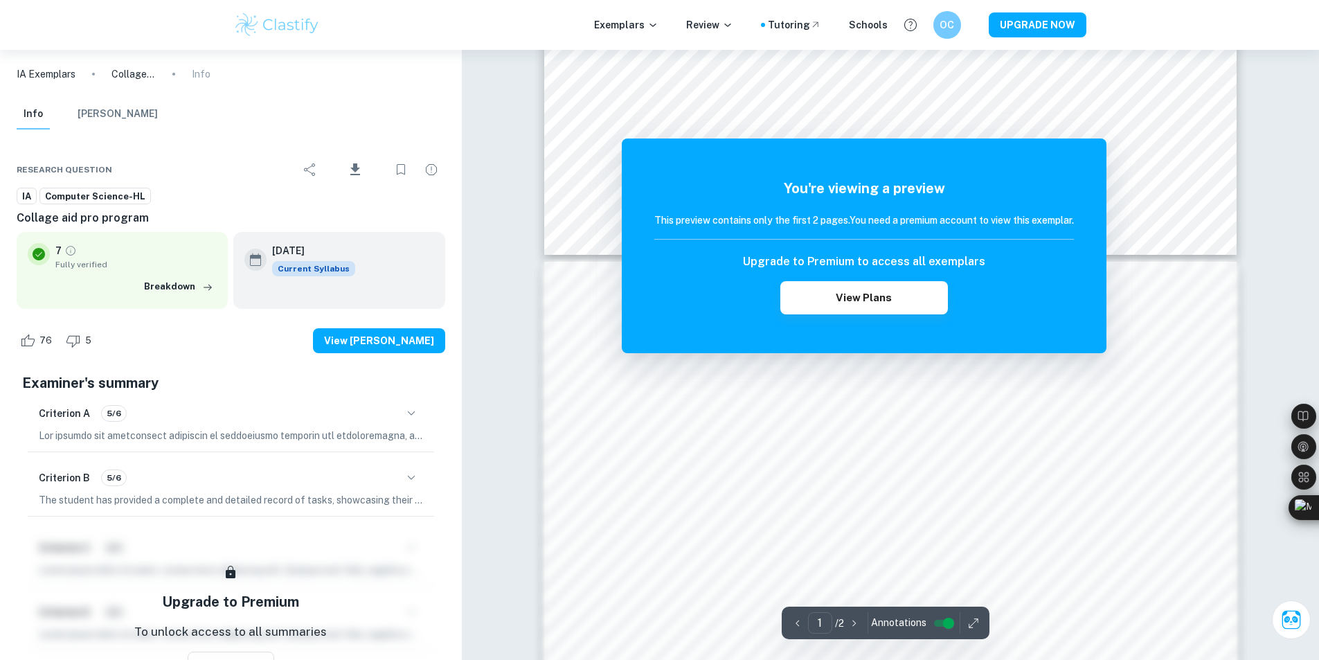
scroll to position [831, 0]
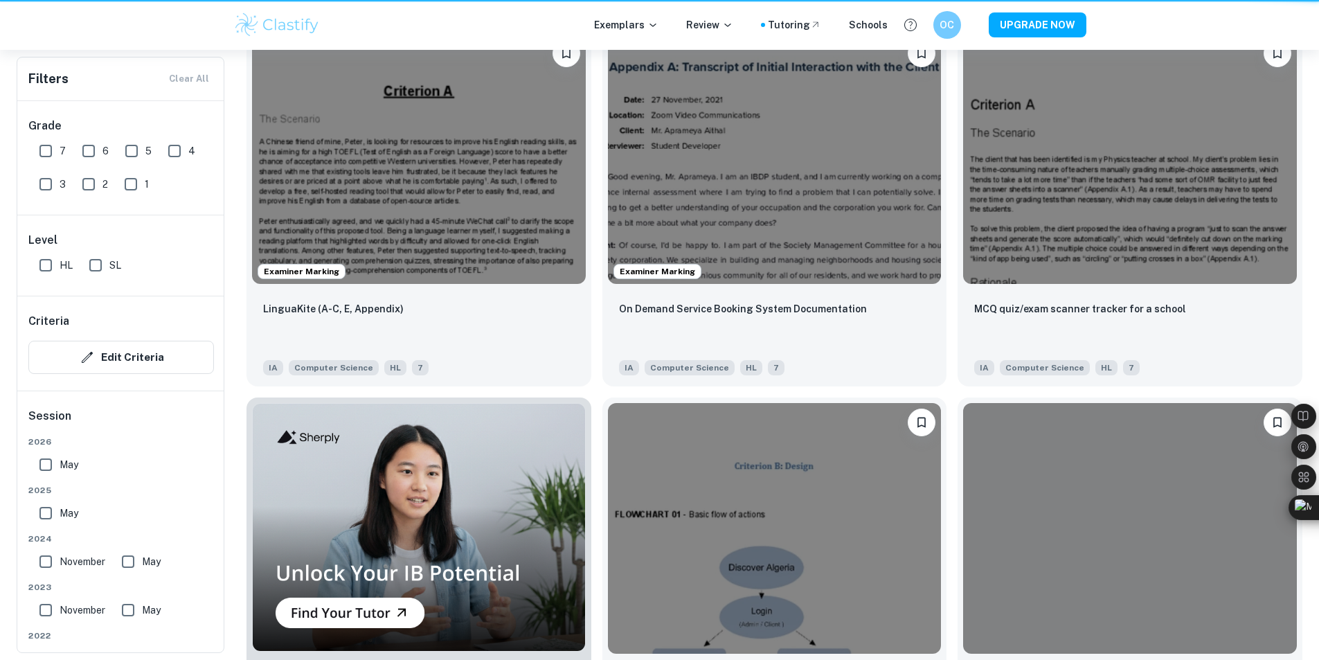
scroll to position [346, 0]
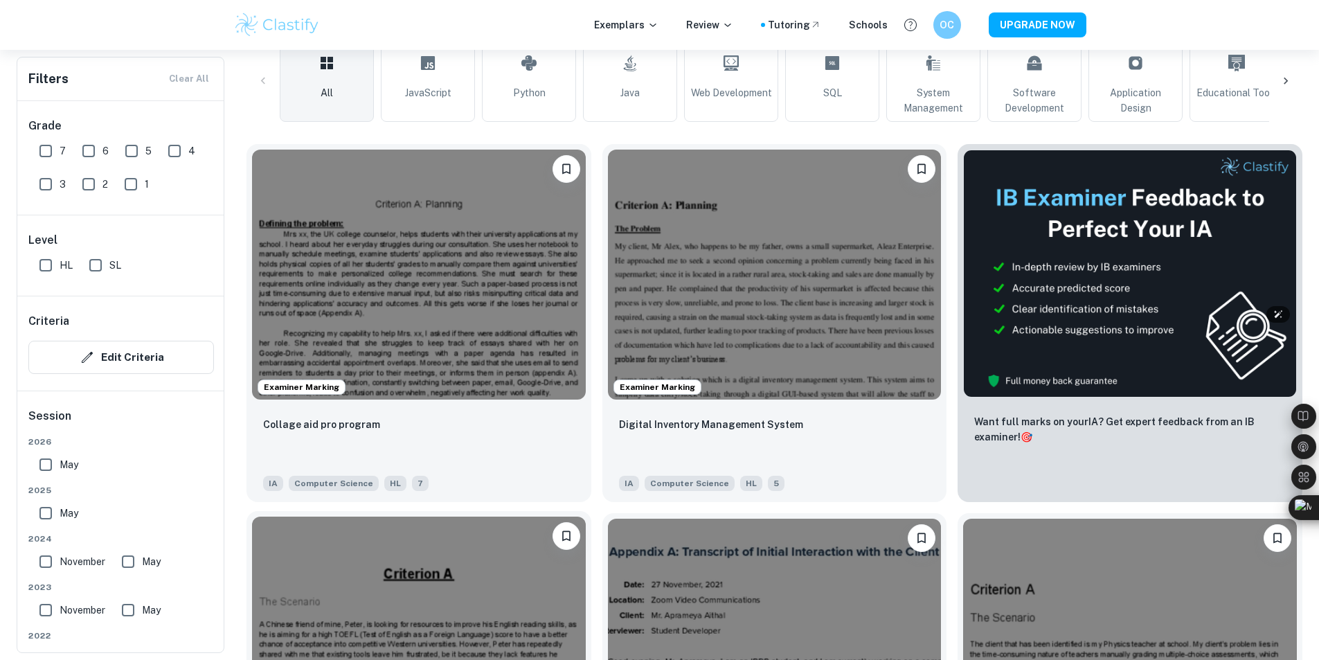
click at [586, 516] on img at bounding box center [419, 641] width 334 height 250
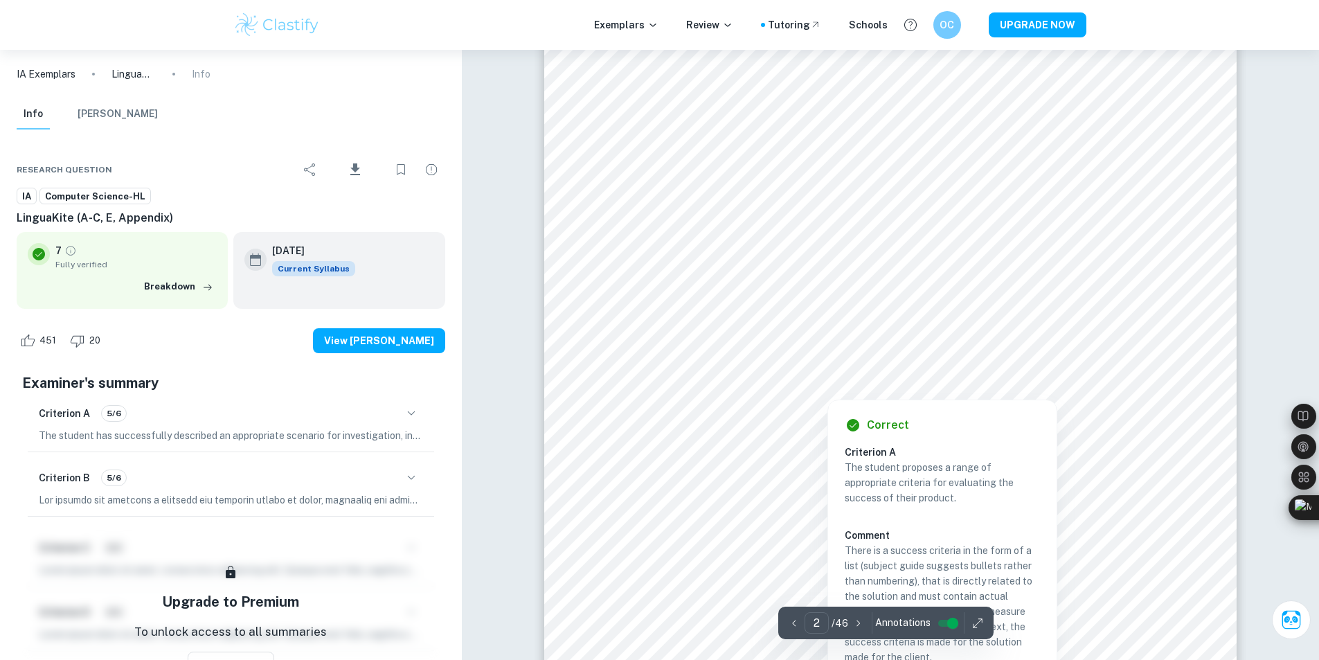
scroll to position [1177, 0]
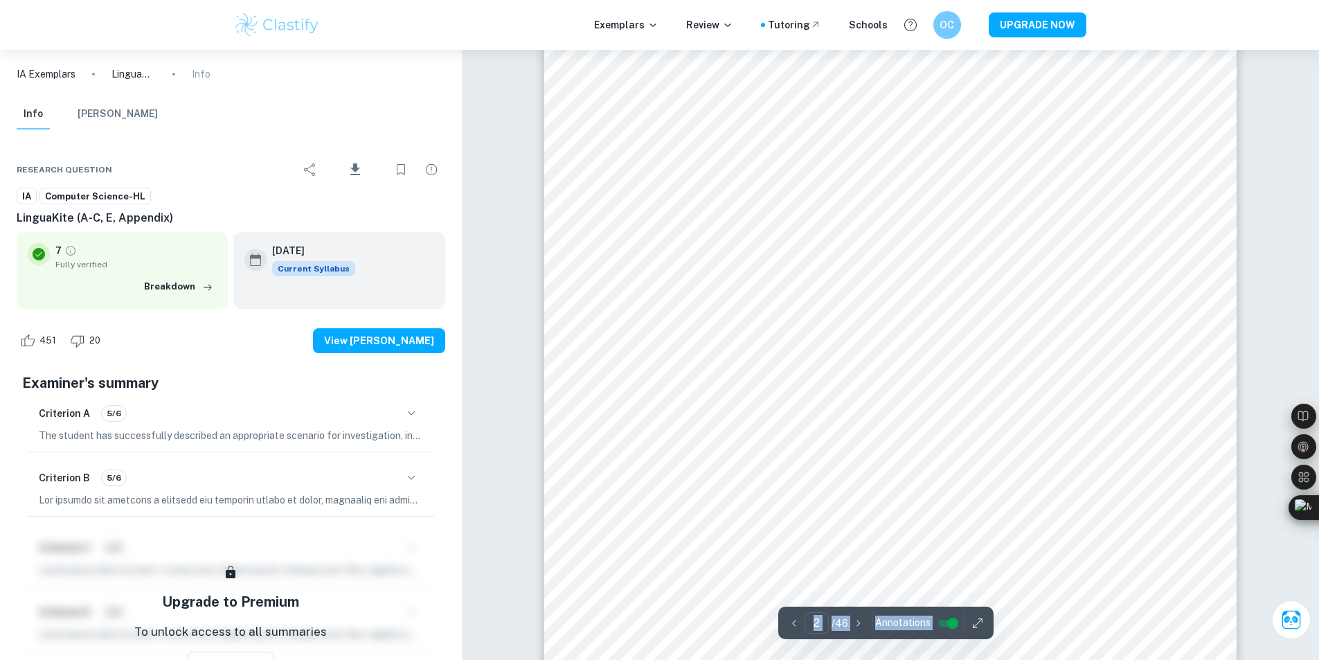
drag, startPoint x: 790, startPoint y: 372, endPoint x: 525, endPoint y: 347, distance: 265.5
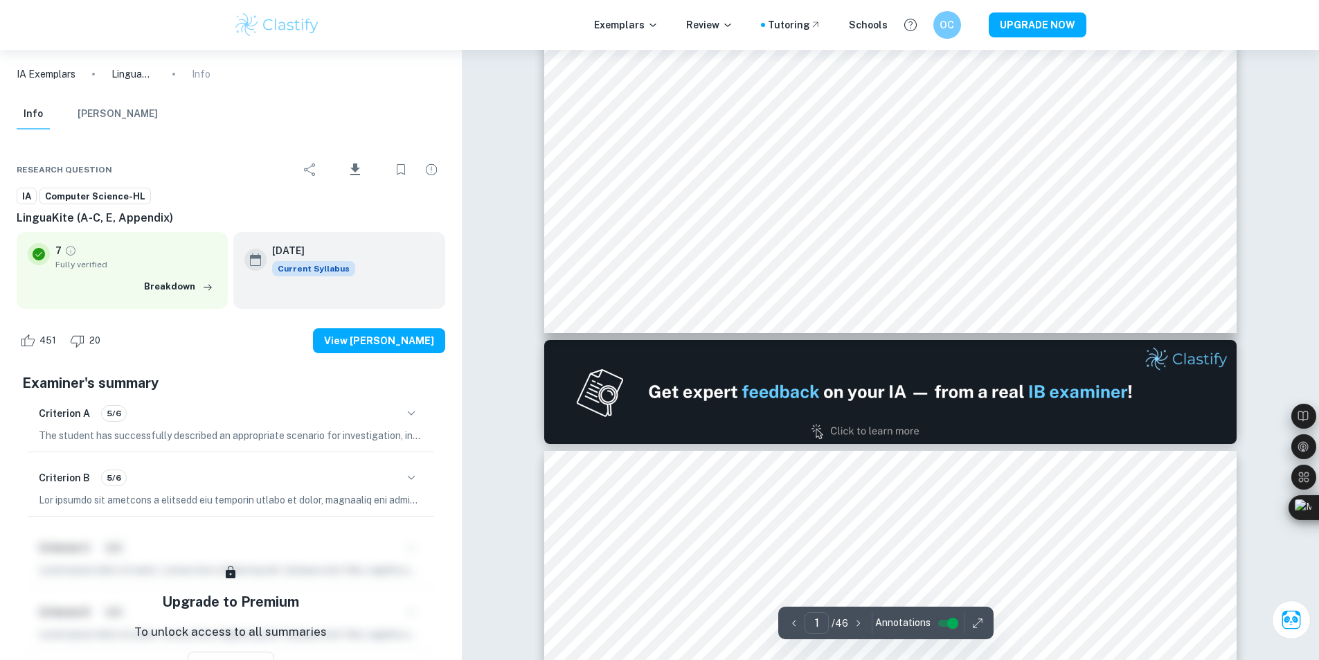
scroll to position [692, 0]
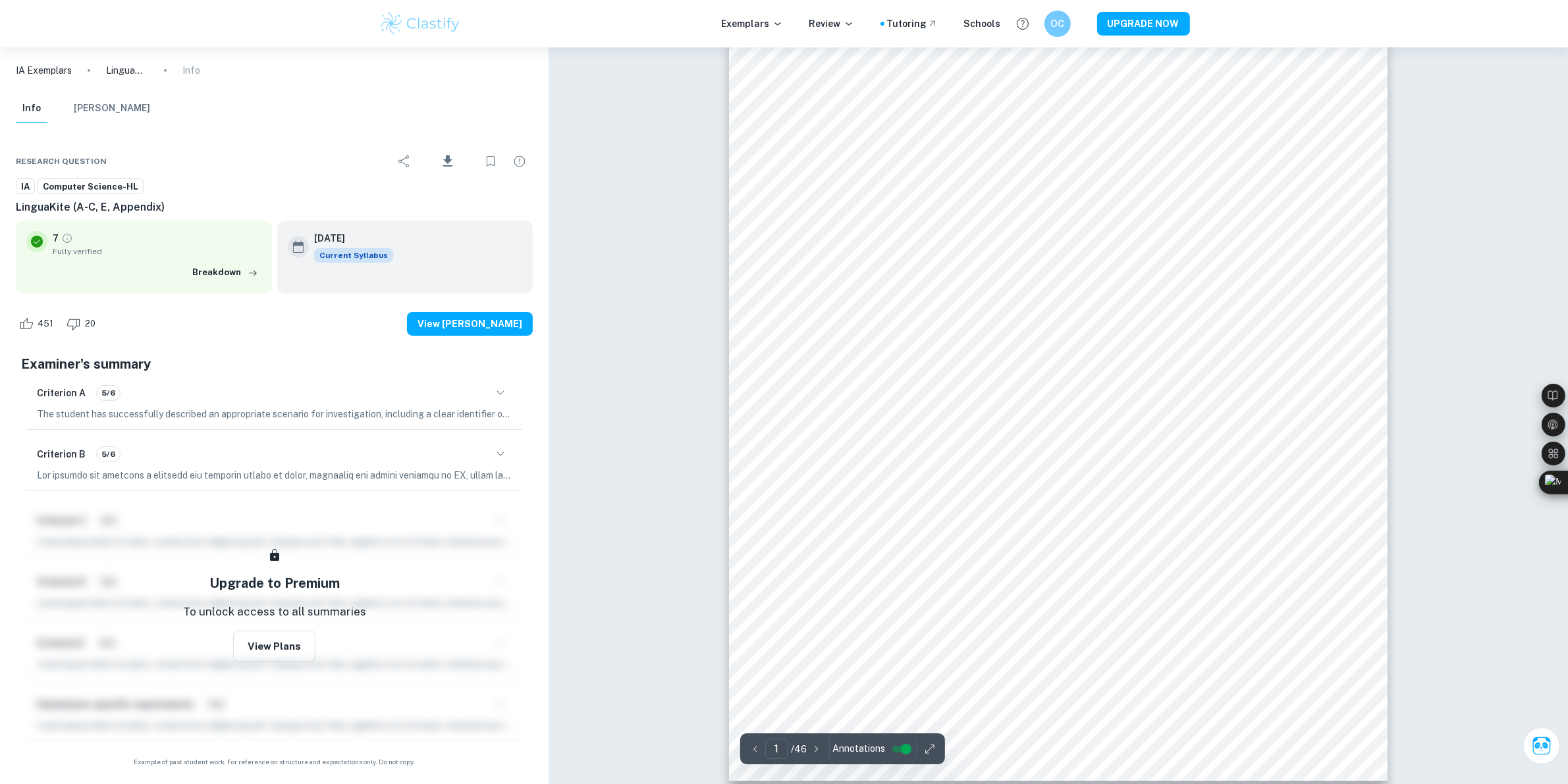
scroll to position [49, 0]
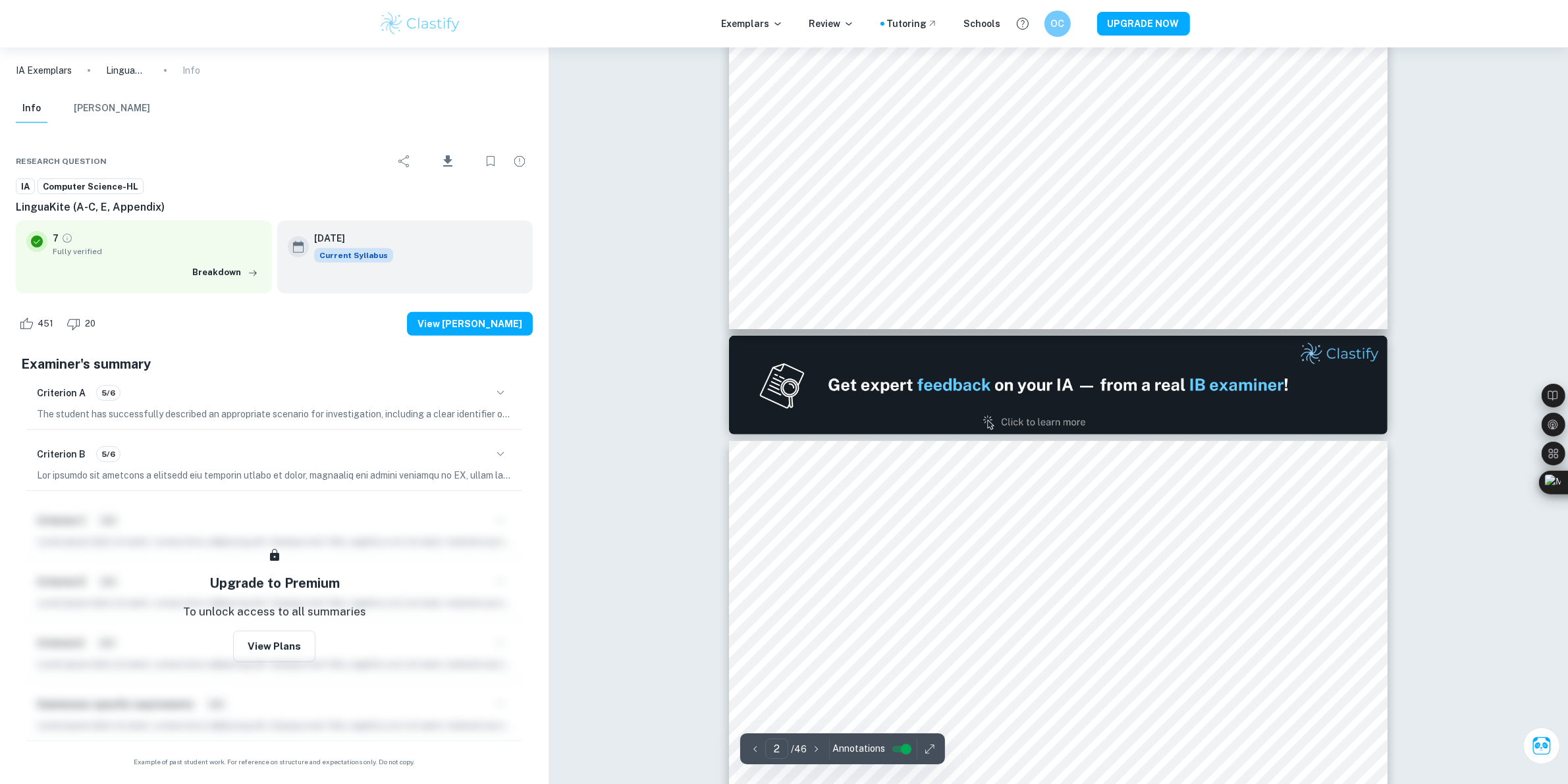
type input "1"
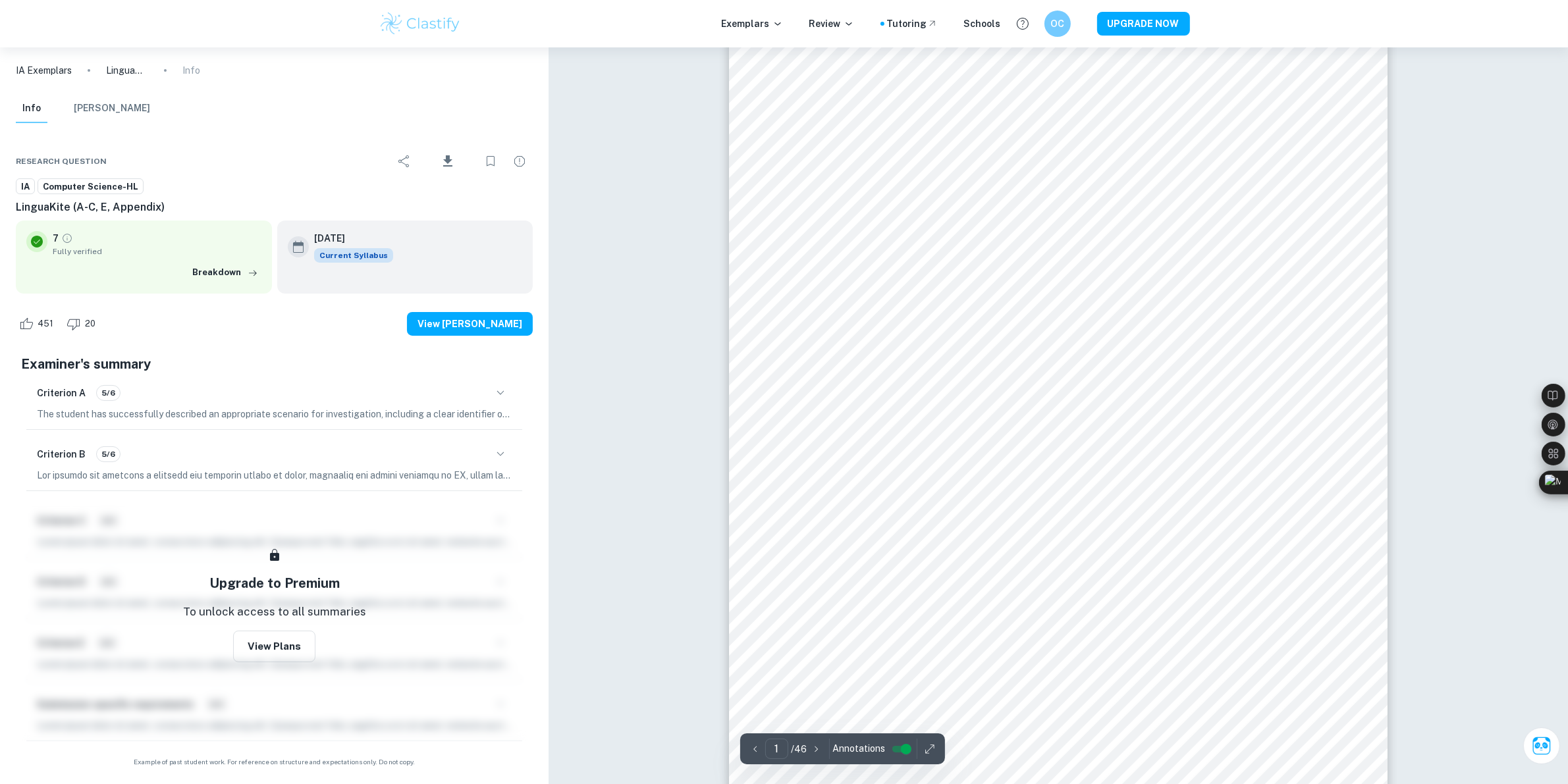
drag, startPoint x: 1427, startPoint y: 446, endPoint x: 1421, endPoint y: 440, distance: 8.5
drag, startPoint x: 1440, startPoint y: 417, endPoint x: 1438, endPoint y: 424, distance: 7.3
click at [924, 627] on icon "button" at bounding box center [931, 750] width 13 height 13
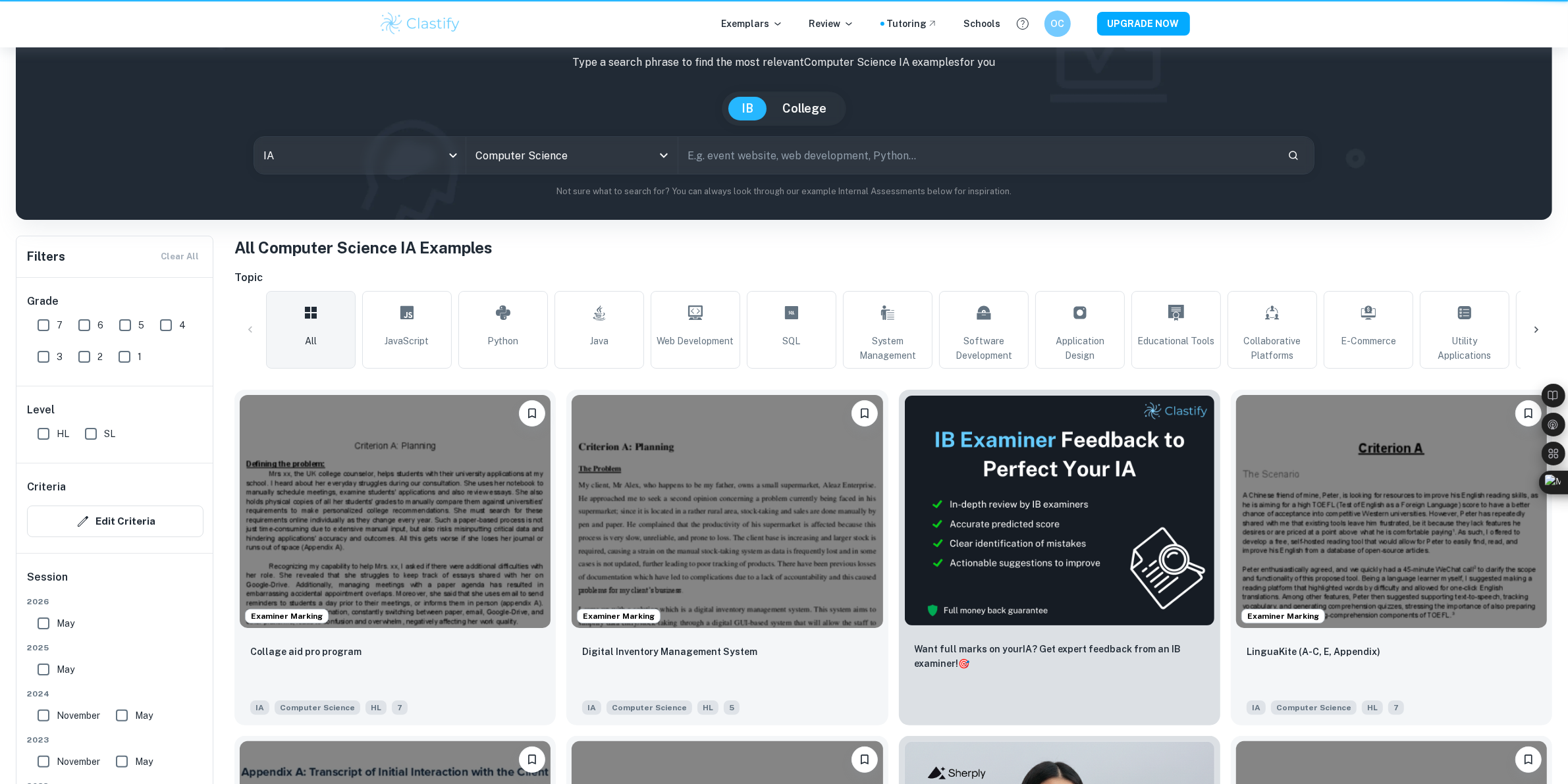
scroll to position [412, 0]
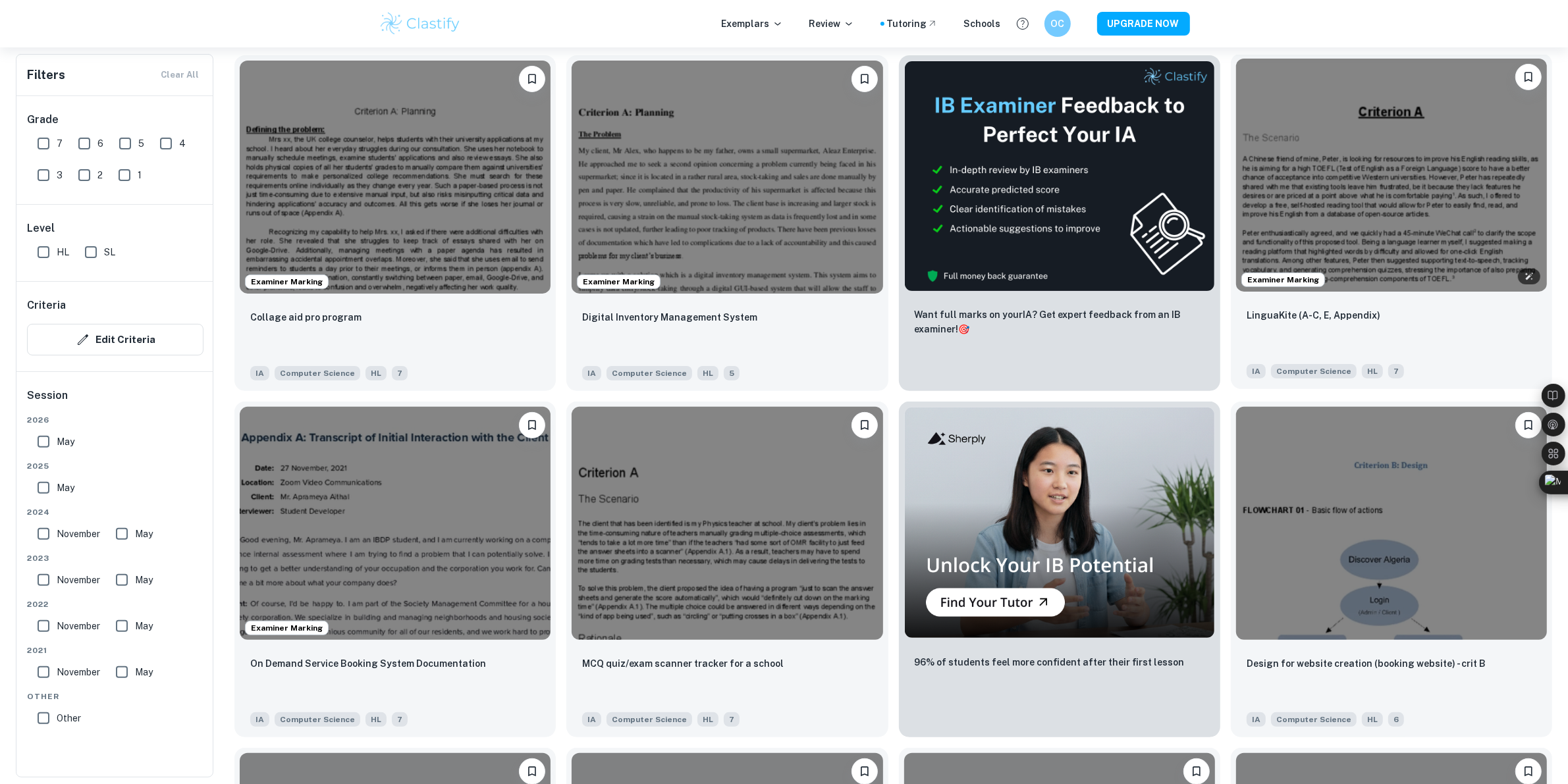
click at [1254, 220] on img at bounding box center [1391, 175] width 311 height 233
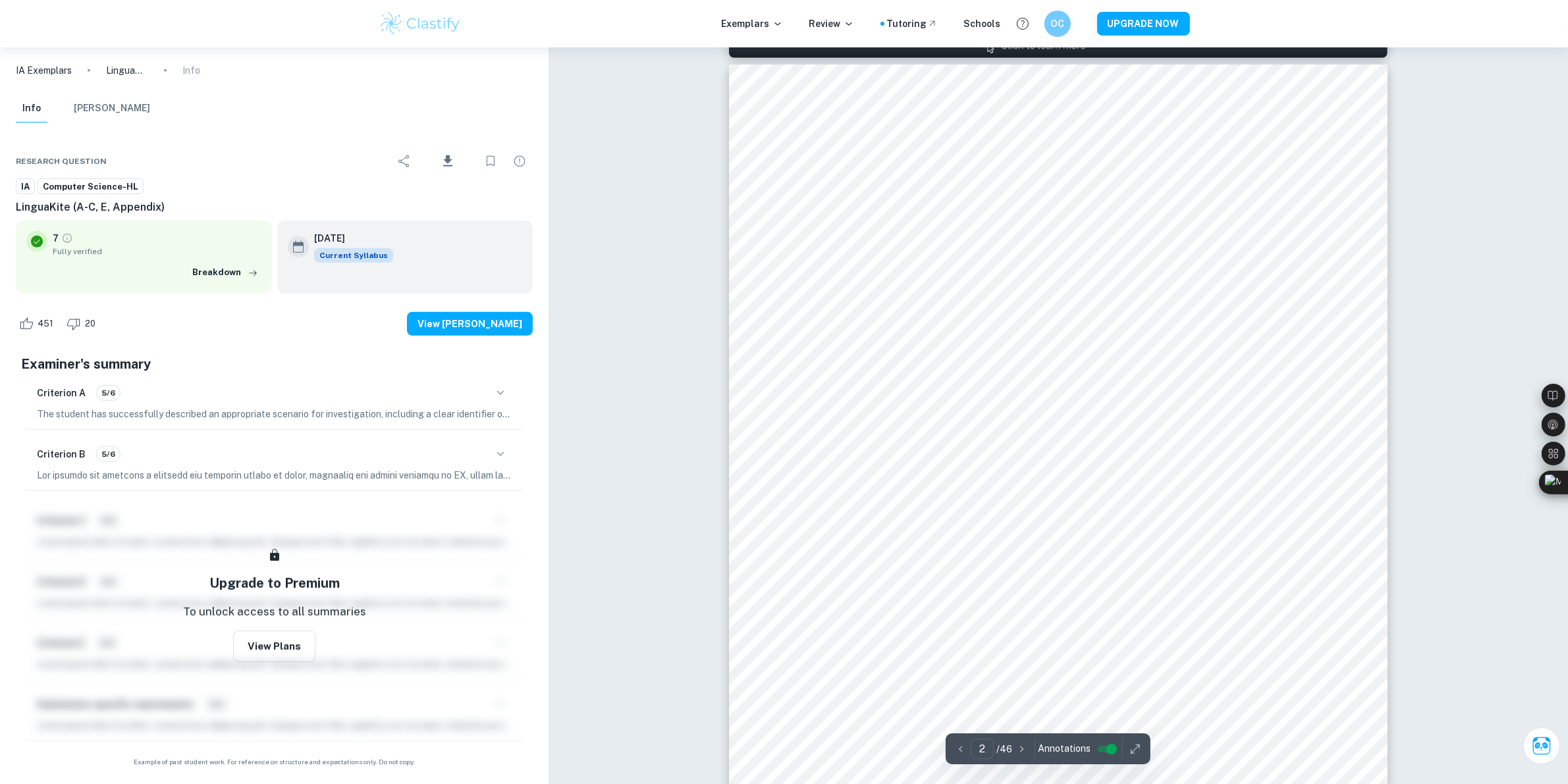
scroll to position [906, 0]
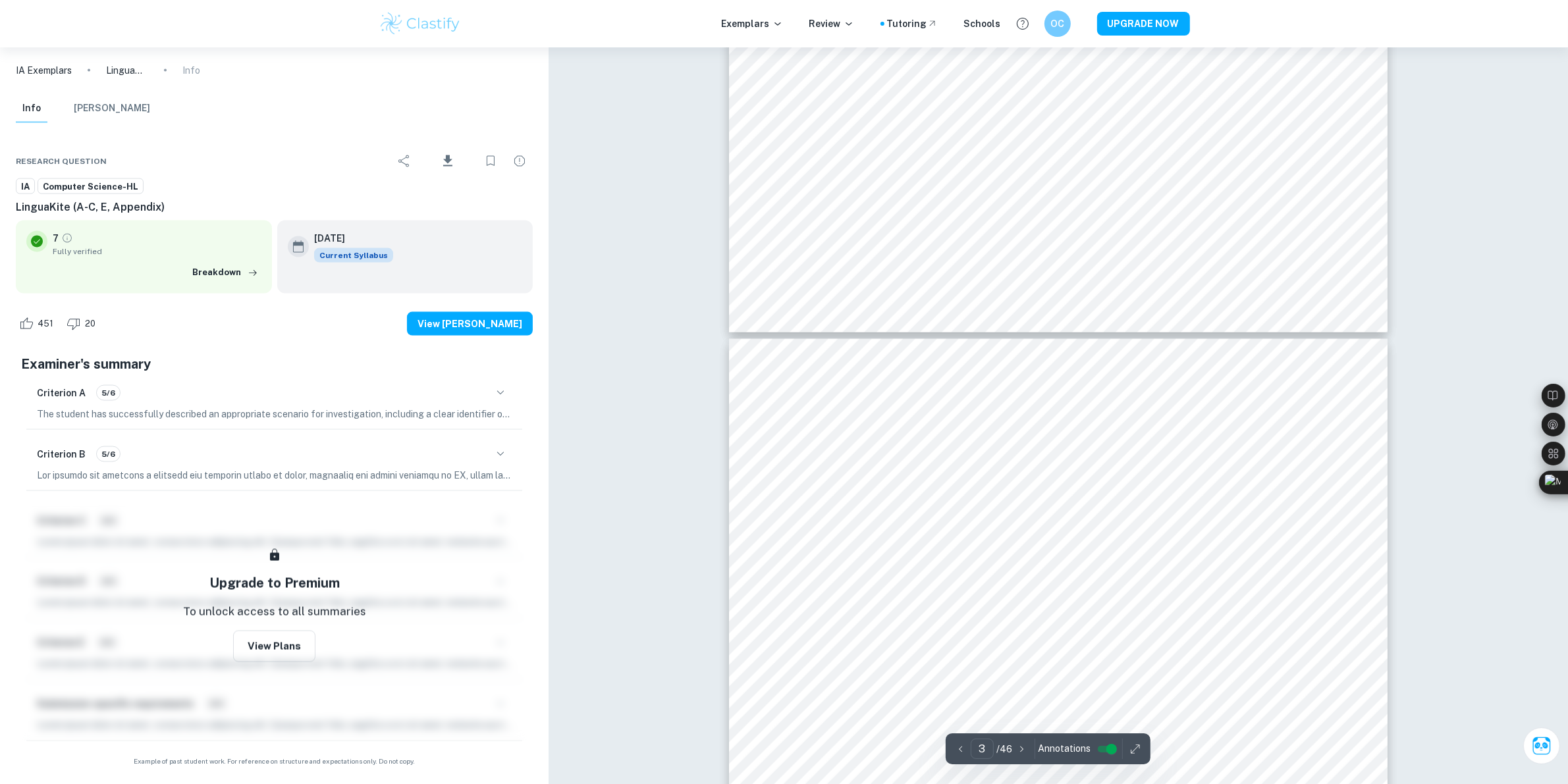
type input "4"
